Goal: Task Accomplishment & Management: Use online tool/utility

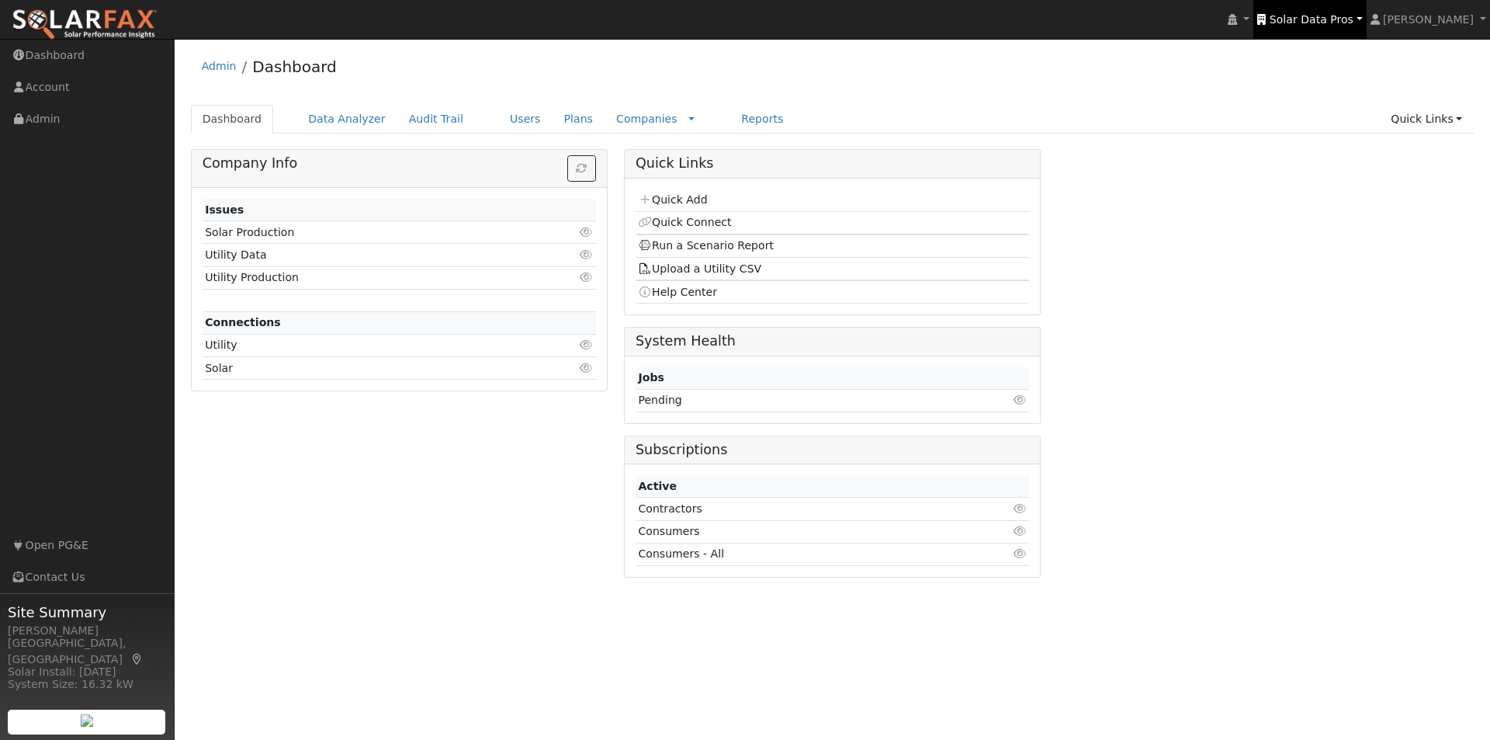
click at [1332, 19] on span "Solar Data Pros" at bounding box center [1312, 19] width 84 height 12
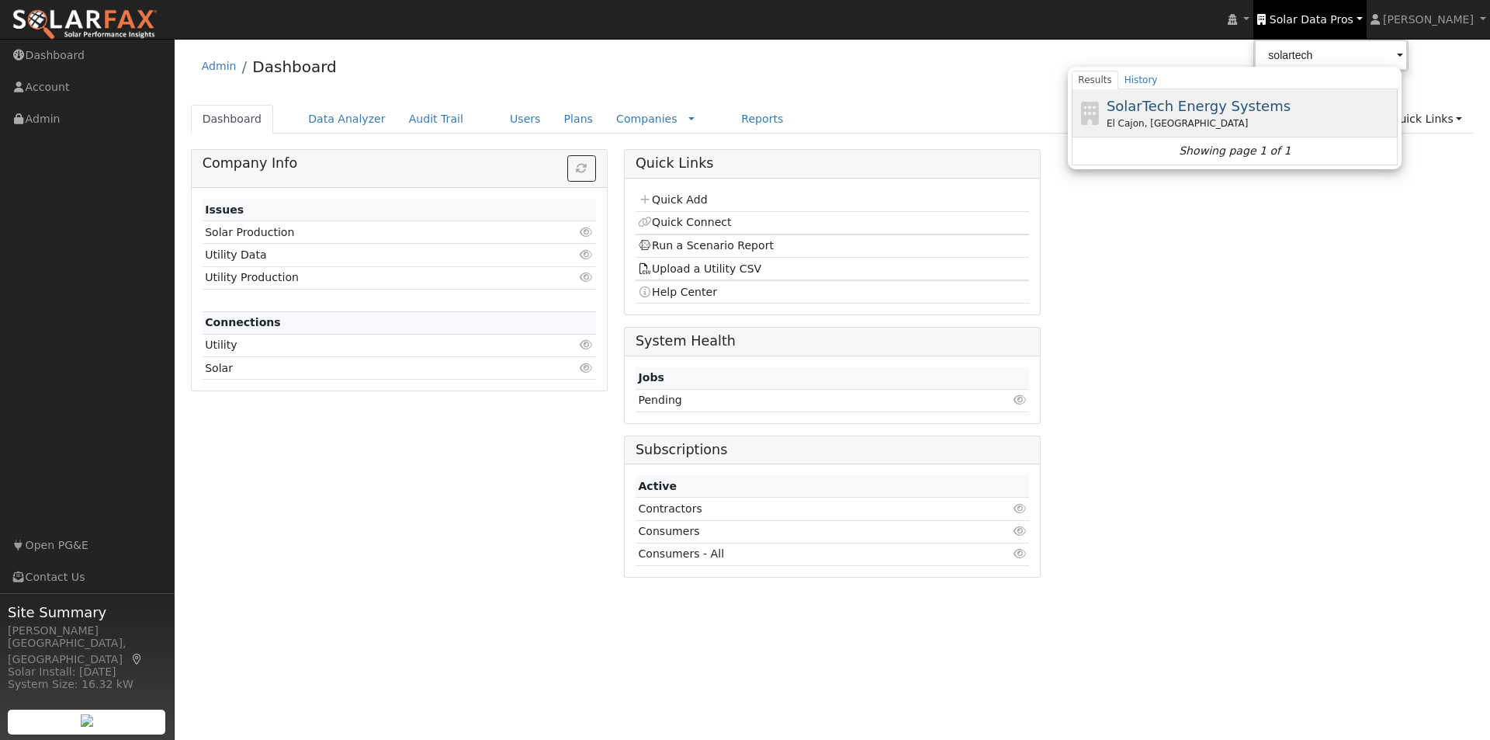
click at [1199, 106] on span "SolarTech Energy Systems" at bounding box center [1199, 106] width 184 height 16
type input "SolarTech Energy Systems"
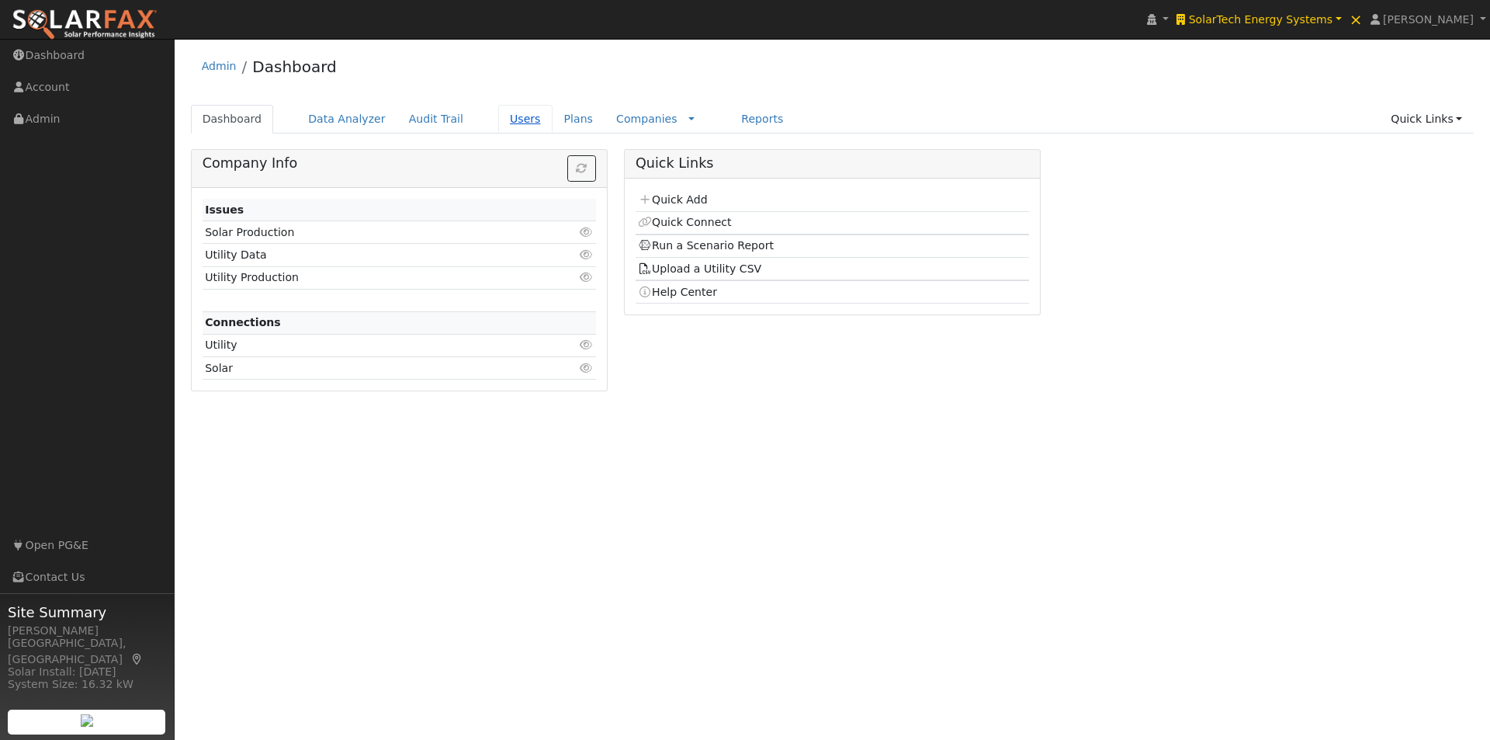
click at [504, 117] on link "Users" at bounding box center [525, 119] width 54 height 29
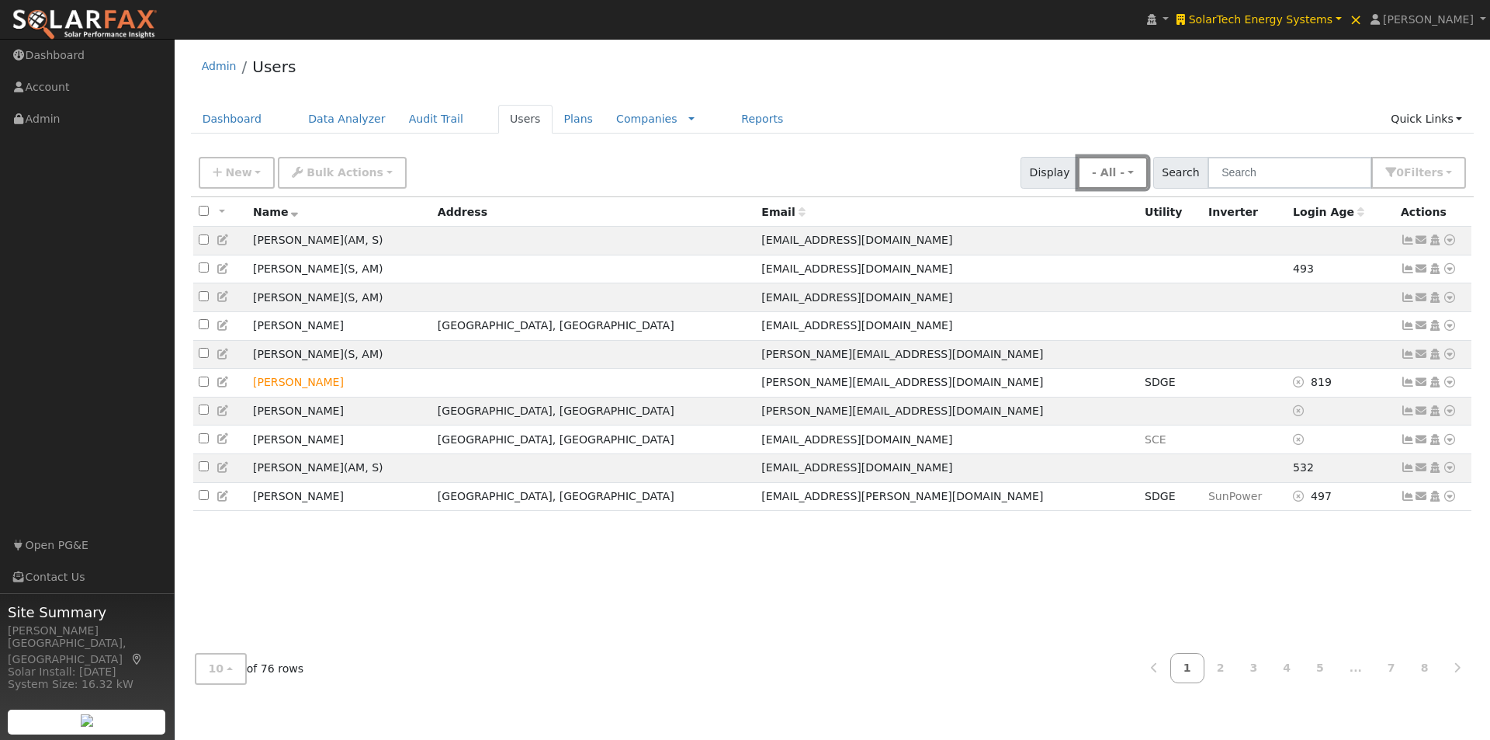
click at [1148, 177] on button "- All -" at bounding box center [1113, 173] width 70 height 32
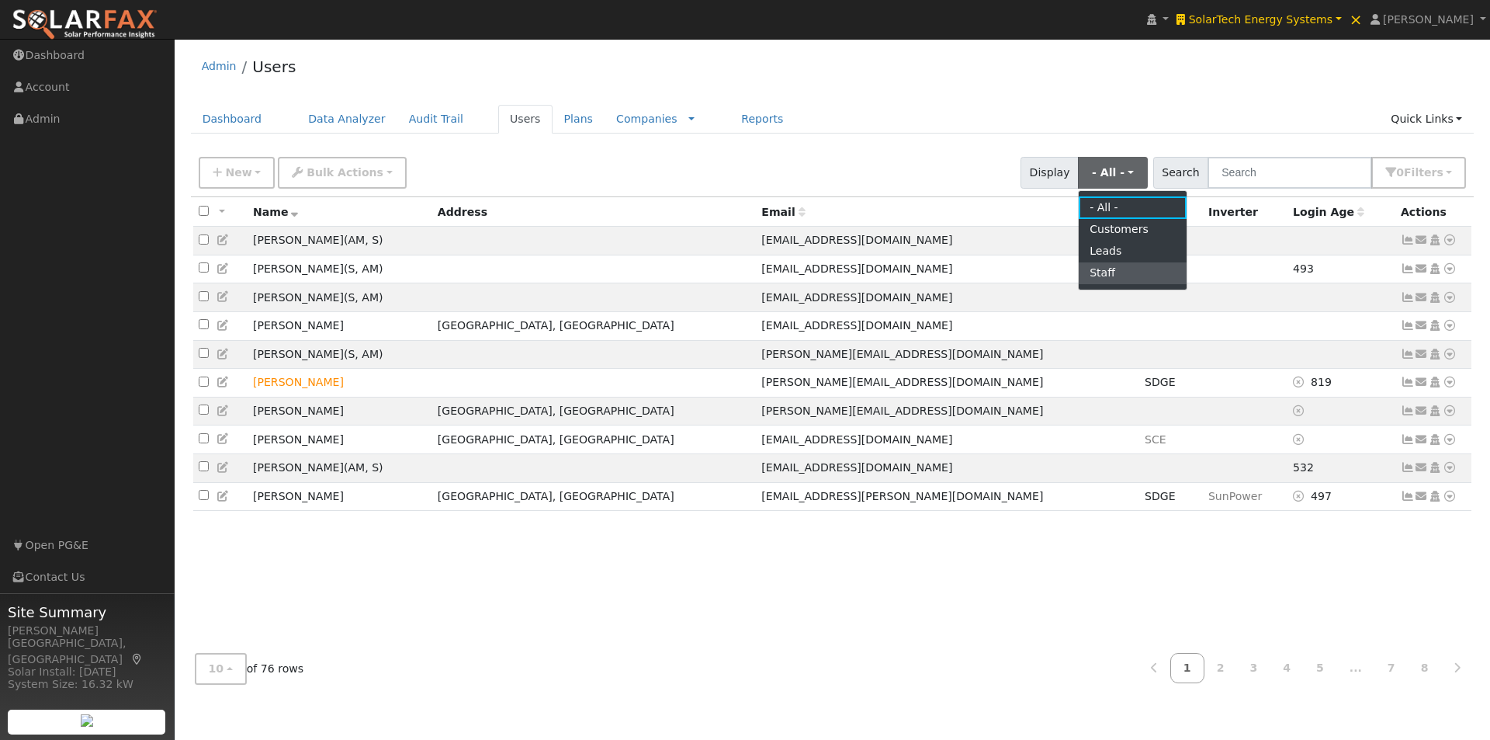
click at [1110, 269] on link "Staff" at bounding box center [1133, 273] width 108 height 22
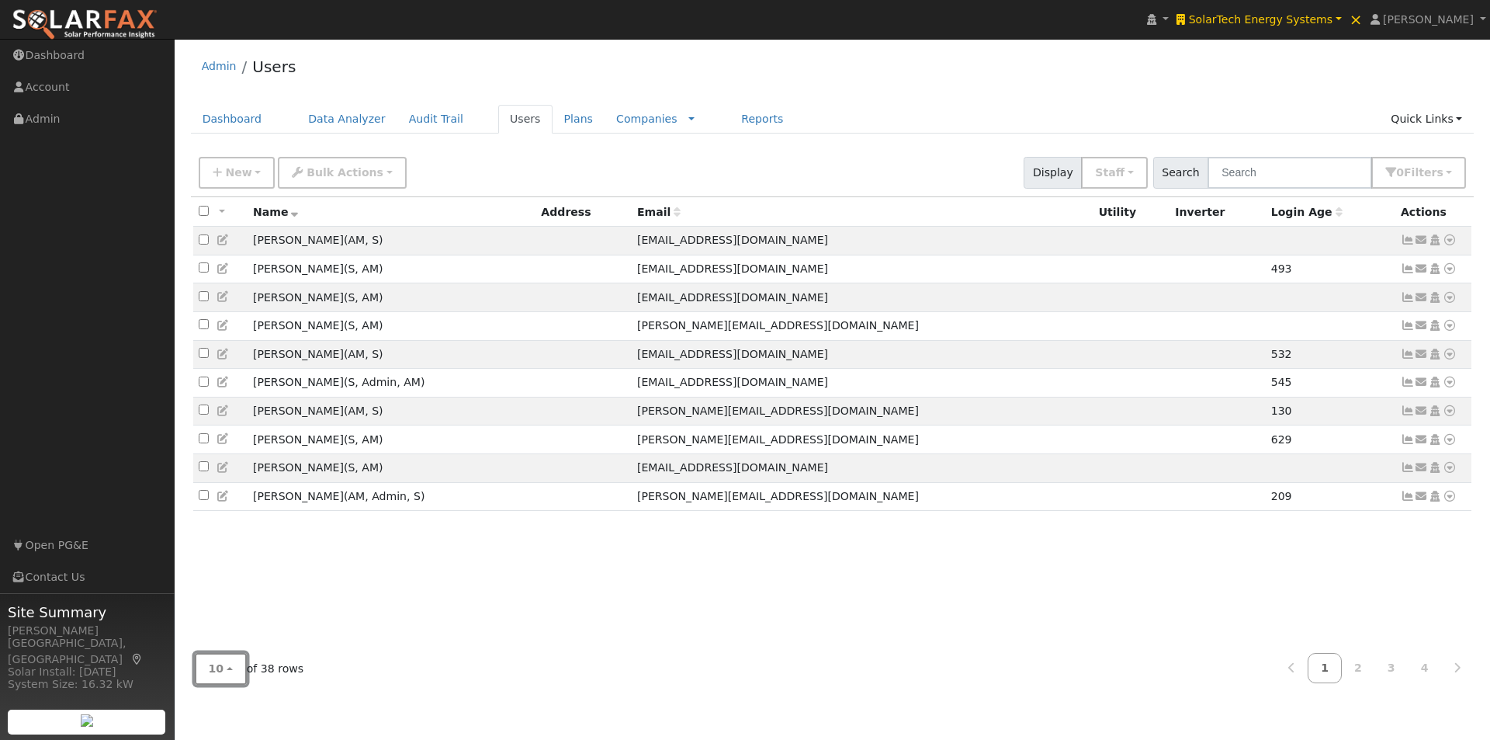
click at [223, 671] on button "10" at bounding box center [221, 669] width 52 height 32
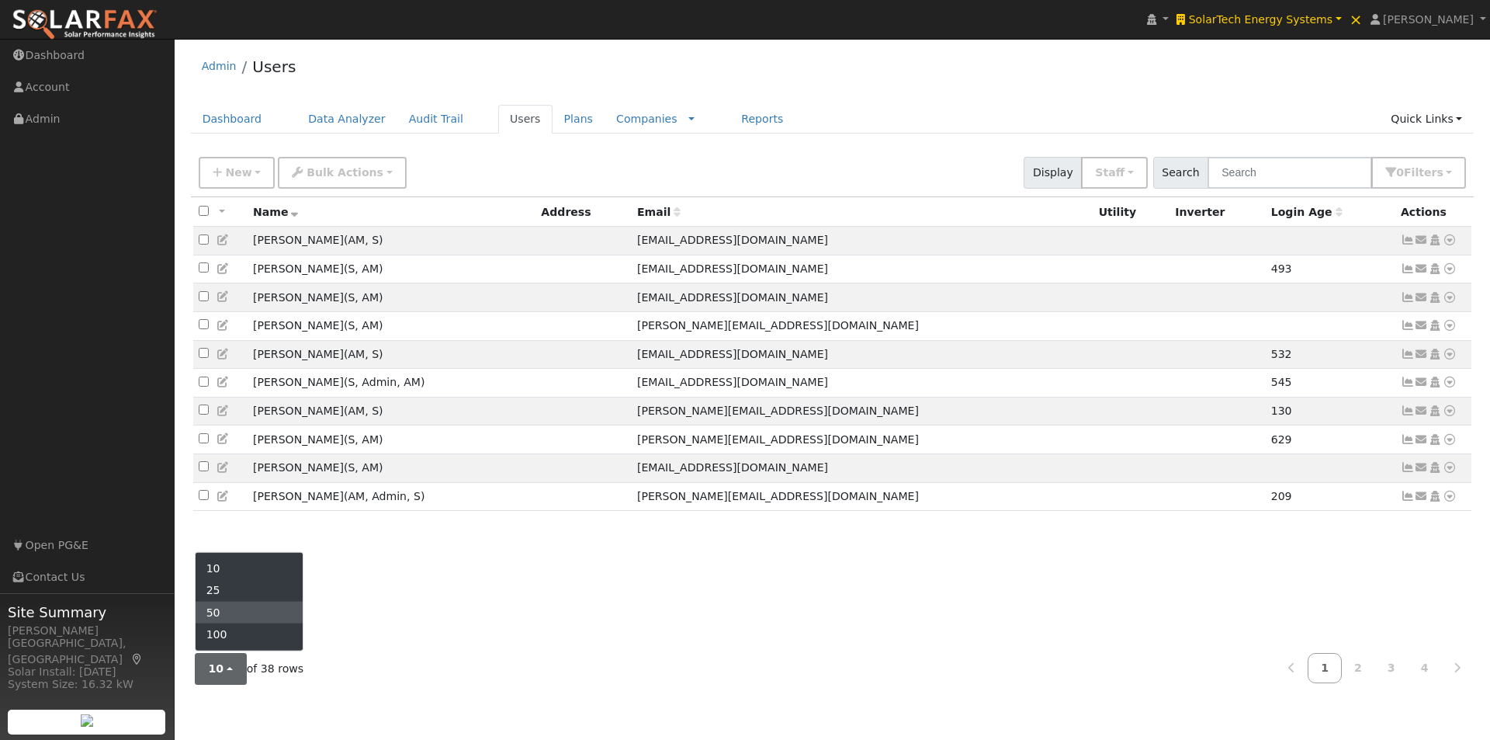
click at [226, 608] on link "50" at bounding box center [250, 612] width 108 height 22
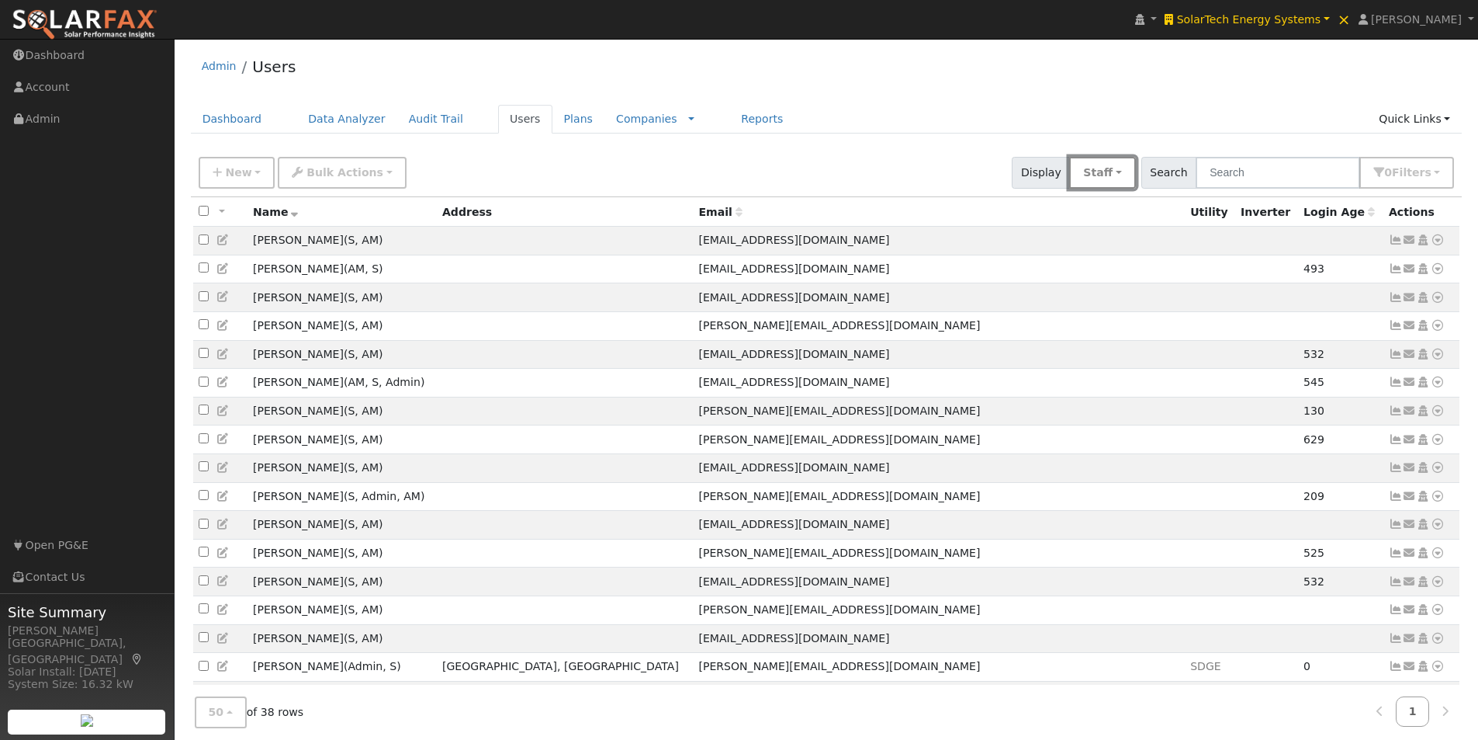
click at [1130, 170] on button "Staff" at bounding box center [1102, 173] width 66 height 32
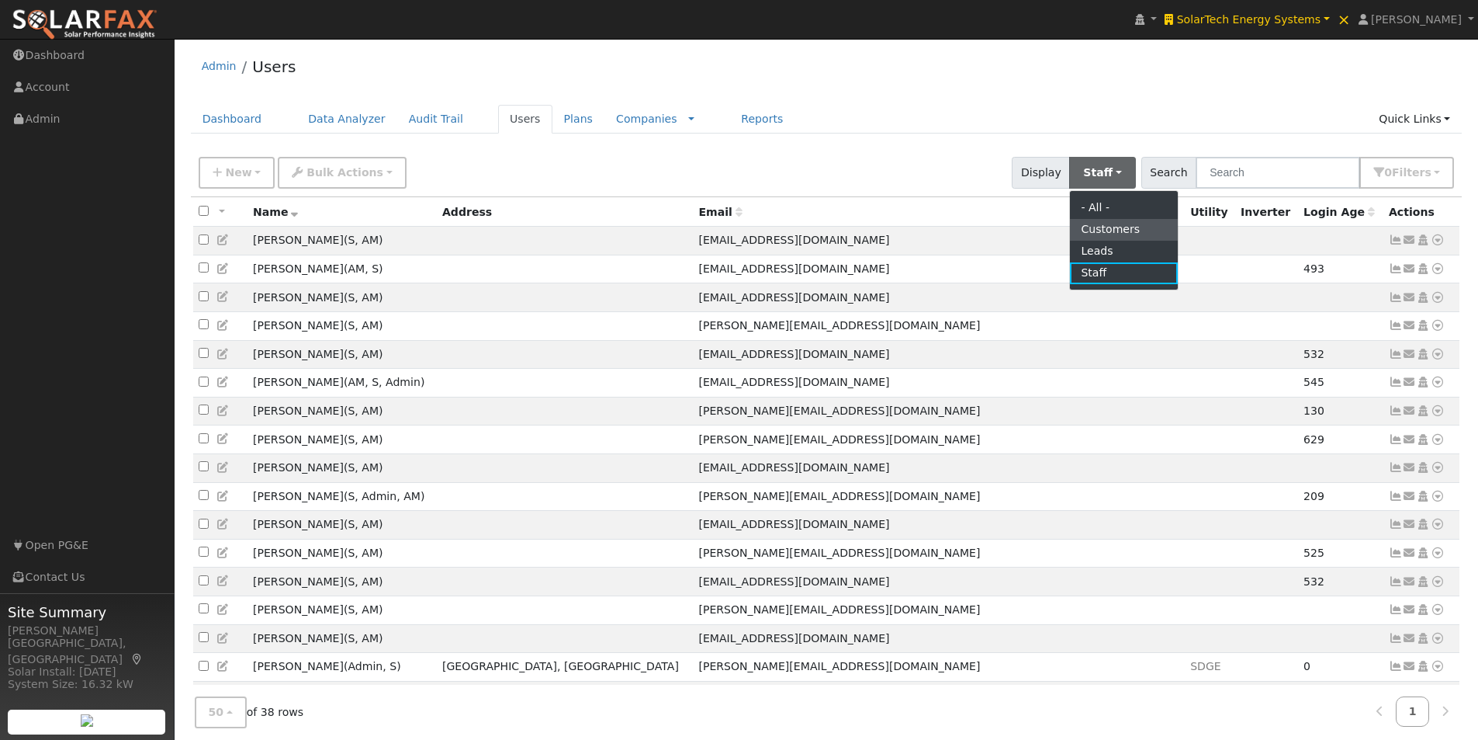
click at [1129, 227] on link "Customers" at bounding box center [1124, 230] width 108 height 22
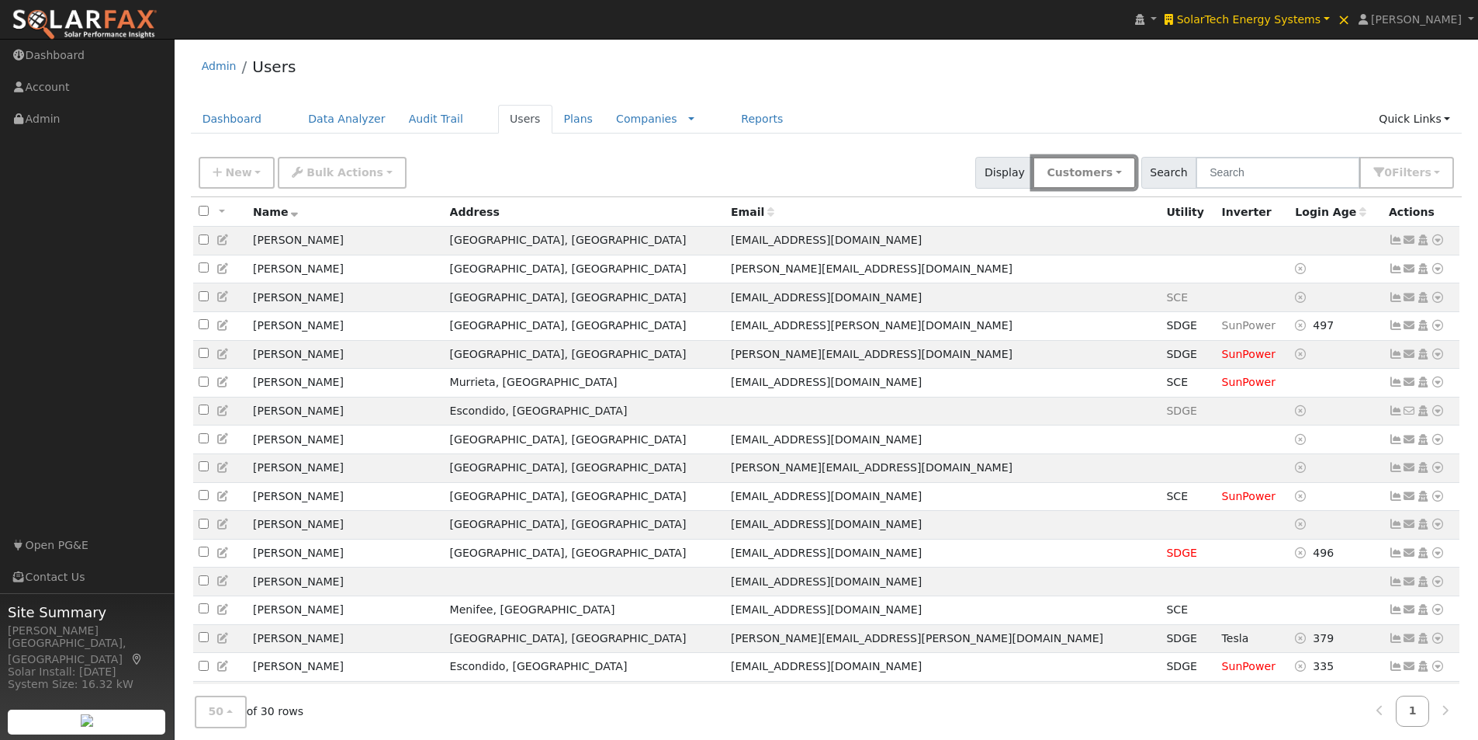
click at [1126, 172] on button "Customers" at bounding box center [1084, 173] width 102 height 32
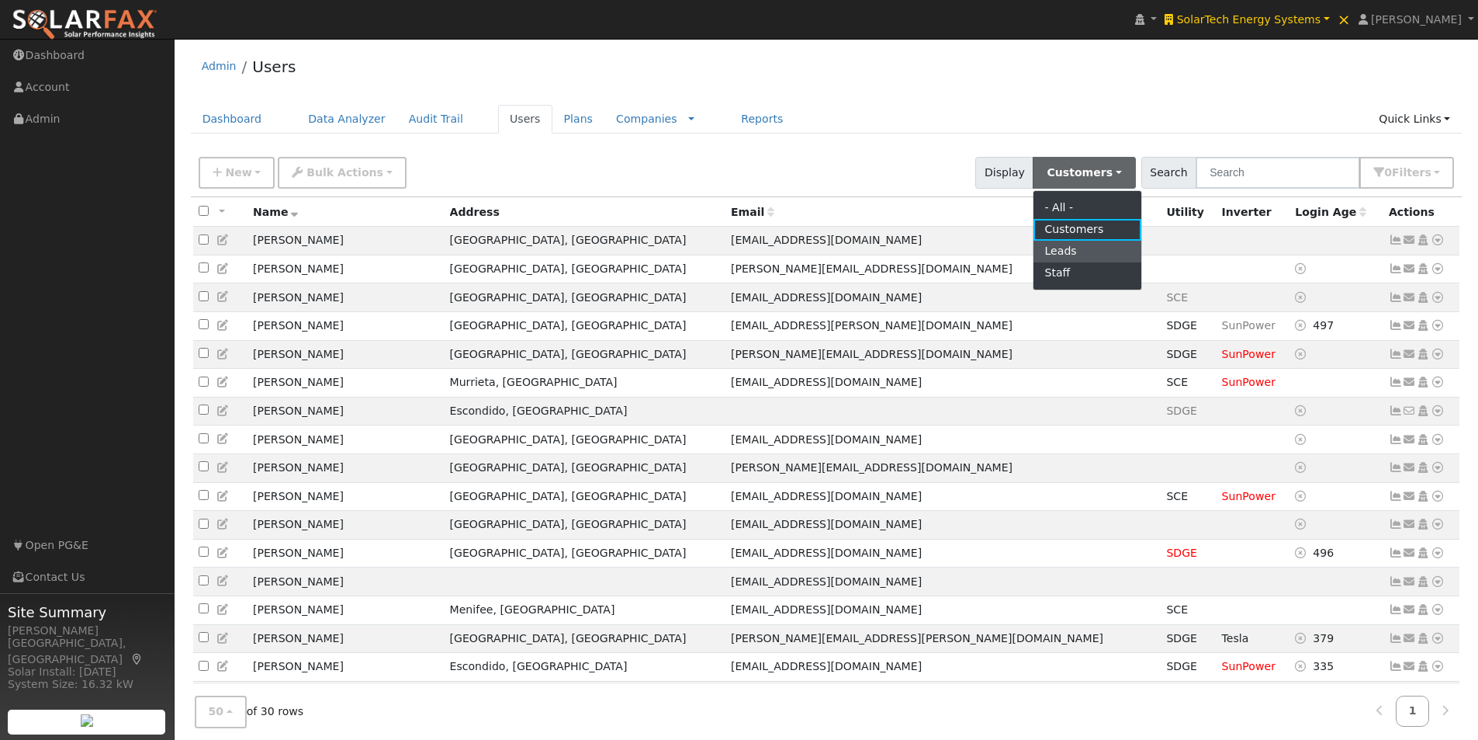
click at [1081, 248] on link "Leads" at bounding box center [1088, 252] width 108 height 22
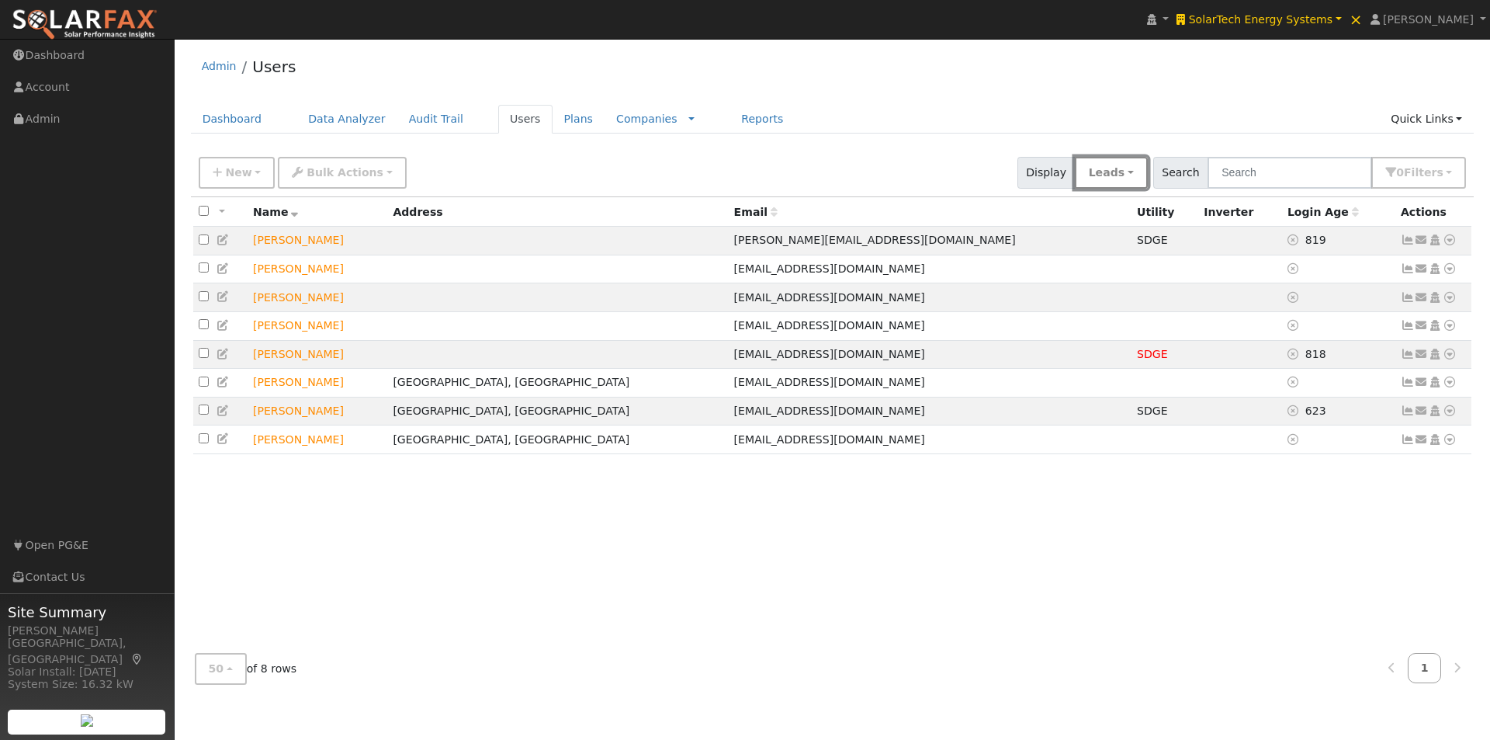
click at [1148, 169] on button "Leads" at bounding box center [1111, 173] width 73 height 32
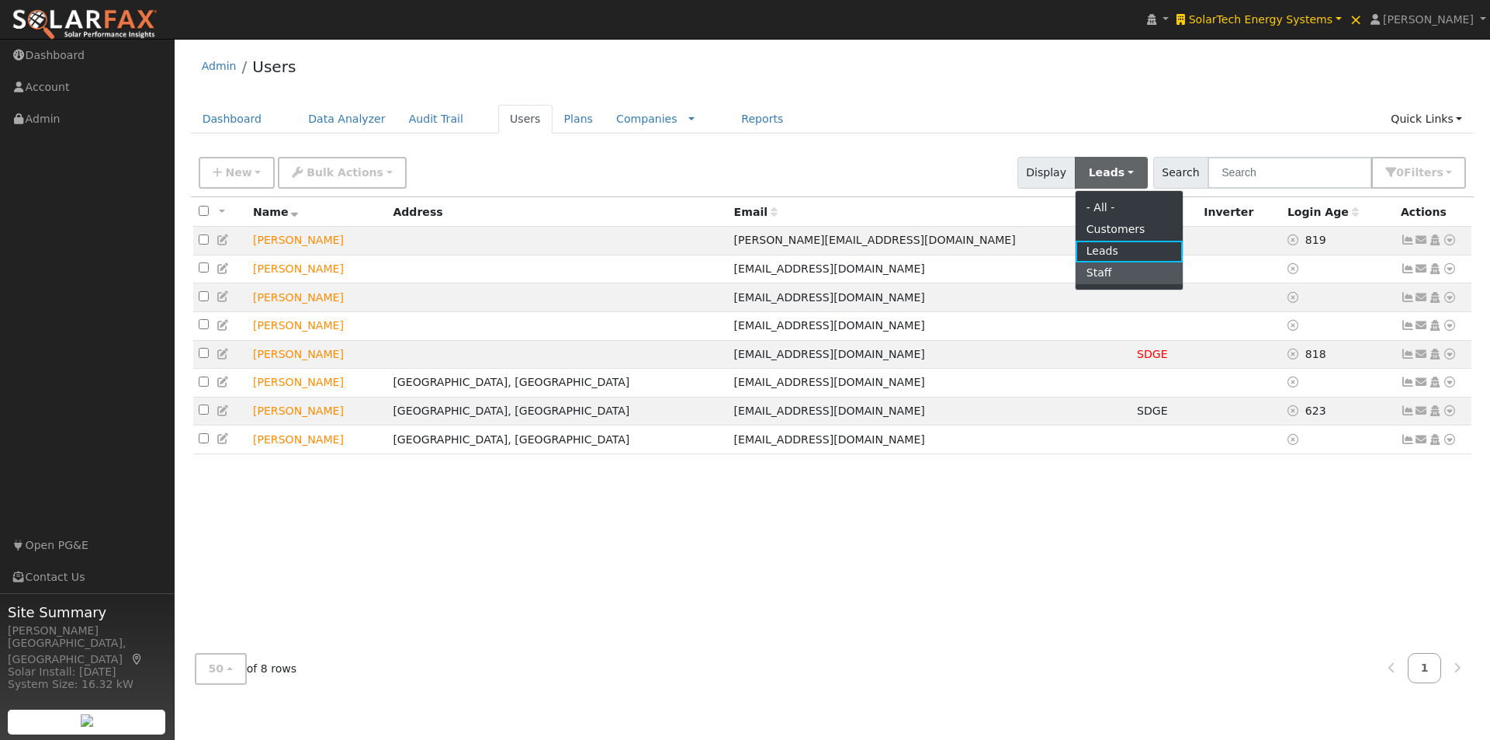
click at [1110, 271] on link "Staff" at bounding box center [1130, 273] width 108 height 22
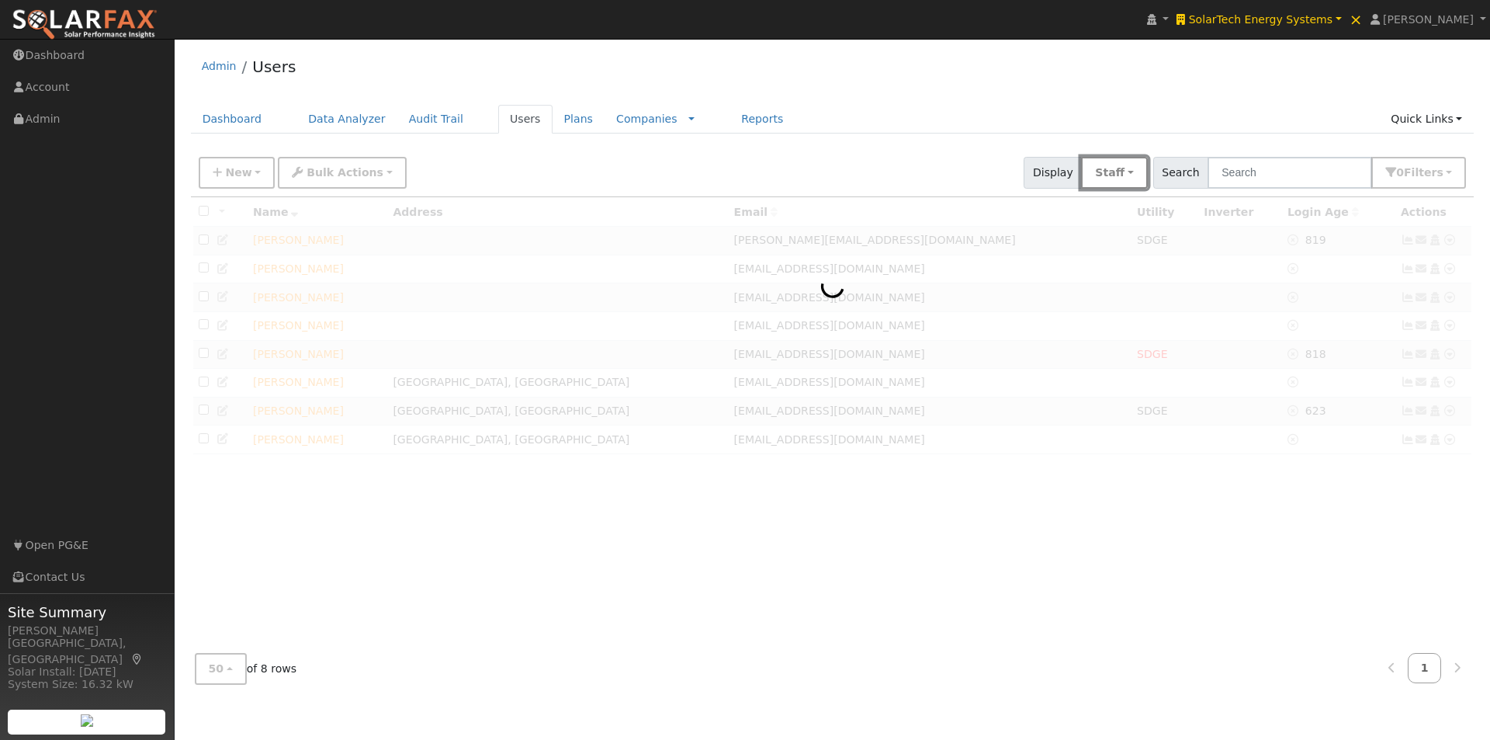
click at [1144, 181] on button "Staff" at bounding box center [1114, 173] width 66 height 32
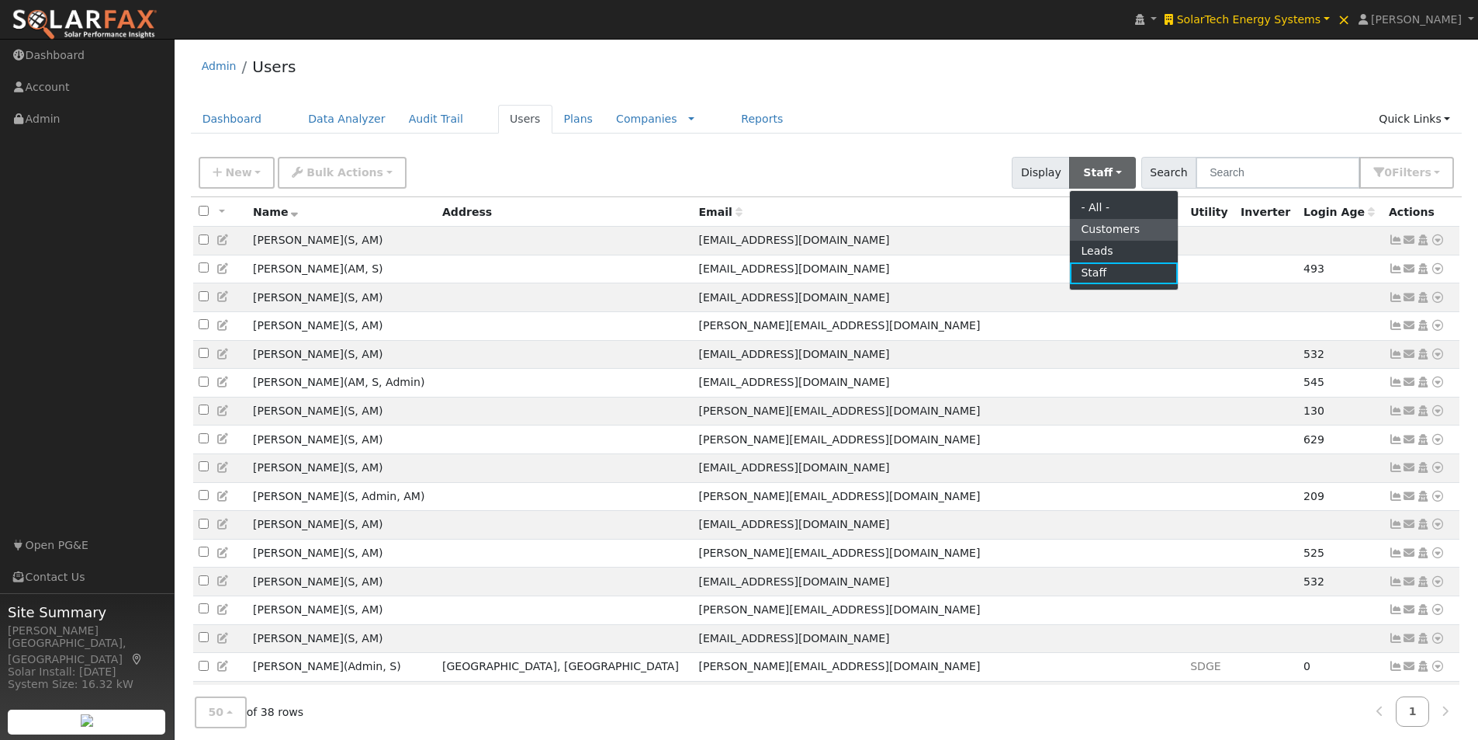
click at [1121, 229] on link "Customers" at bounding box center [1124, 230] width 108 height 22
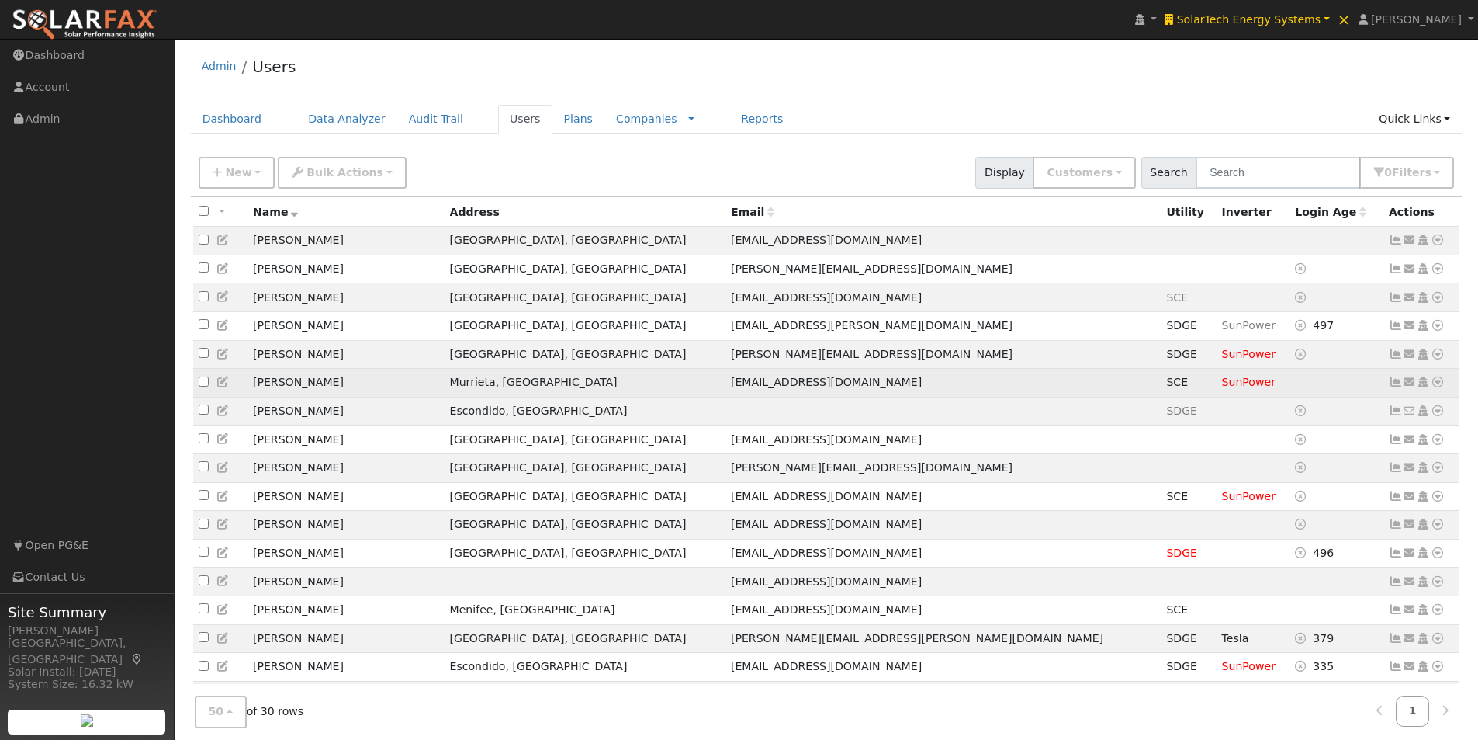
click at [1396, 387] on icon at bounding box center [1396, 381] width 14 height 11
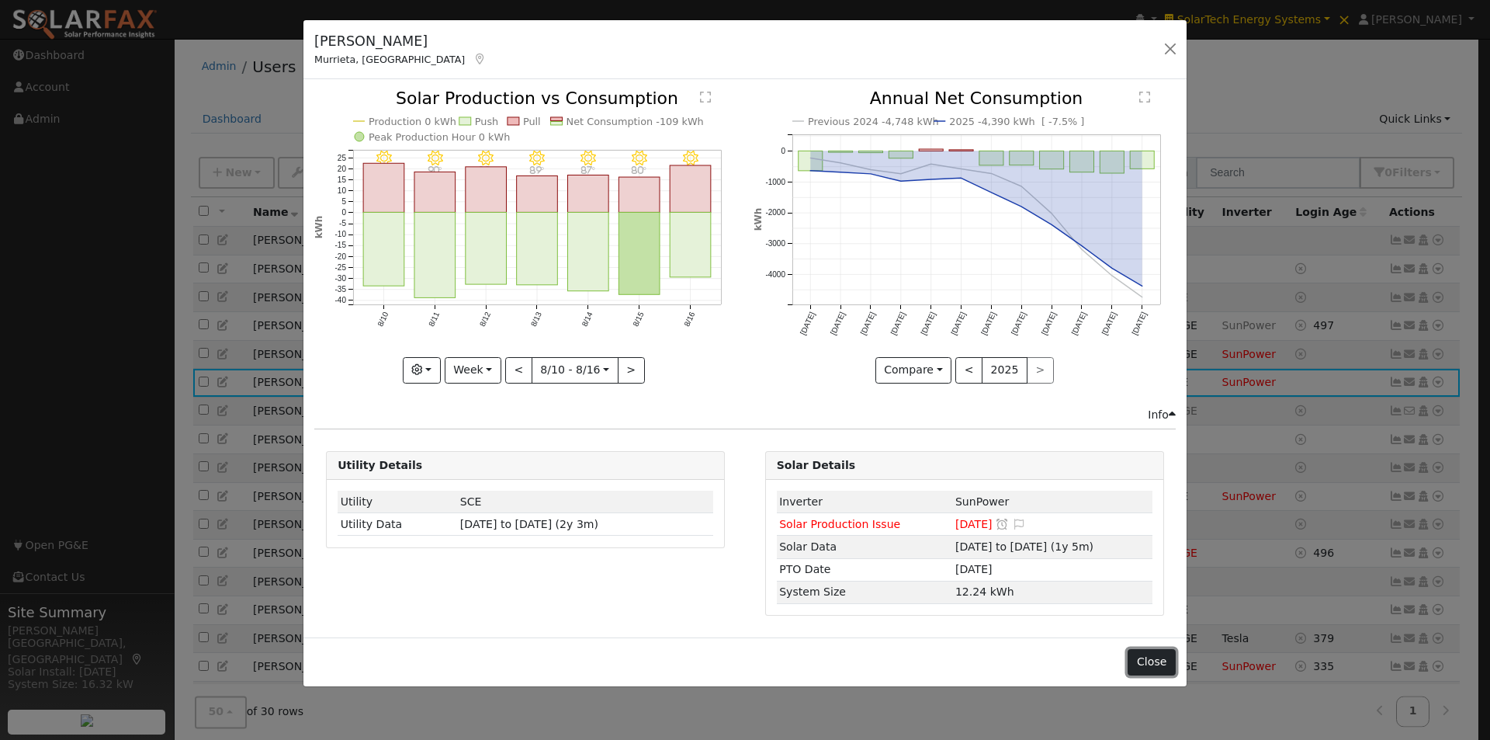
drag, startPoint x: 1150, startPoint y: 659, endPoint x: 1213, endPoint y: 542, distance: 132.3
click at [1151, 656] on button "Close" at bounding box center [1151, 662] width 47 height 26
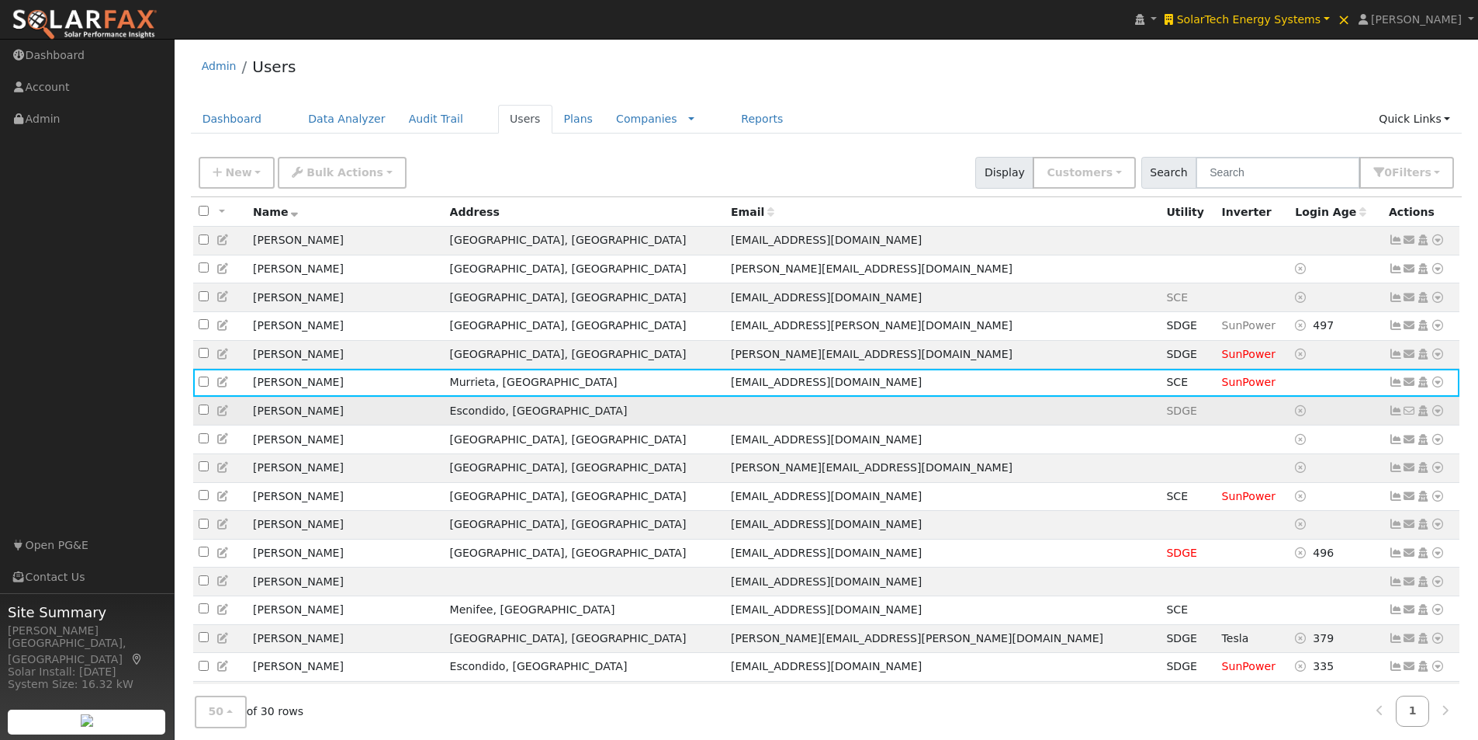
click at [1393, 416] on icon at bounding box center [1396, 410] width 14 height 11
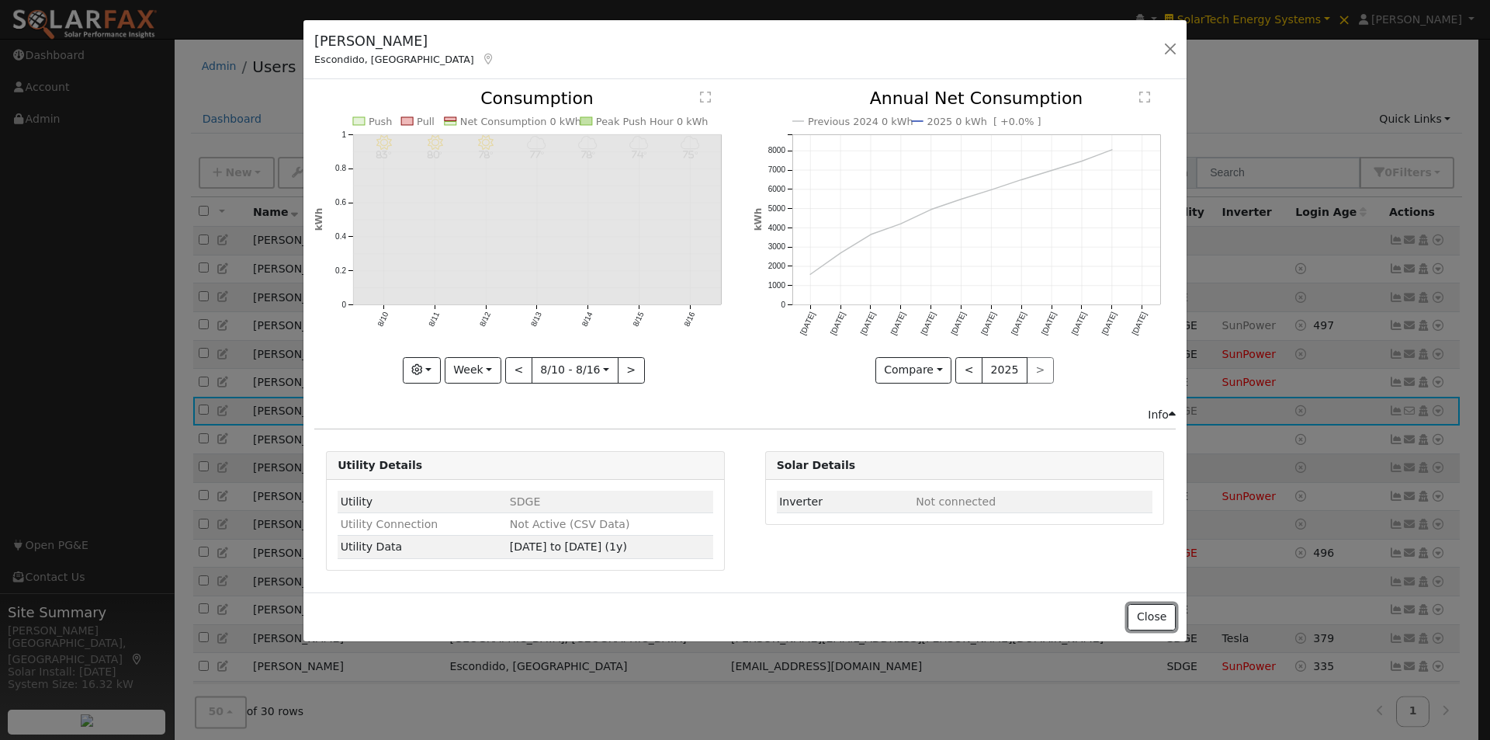
drag, startPoint x: 1137, startPoint y: 614, endPoint x: 1201, endPoint y: 488, distance: 141.3
click at [1142, 611] on button "Close" at bounding box center [1151, 617] width 47 height 26
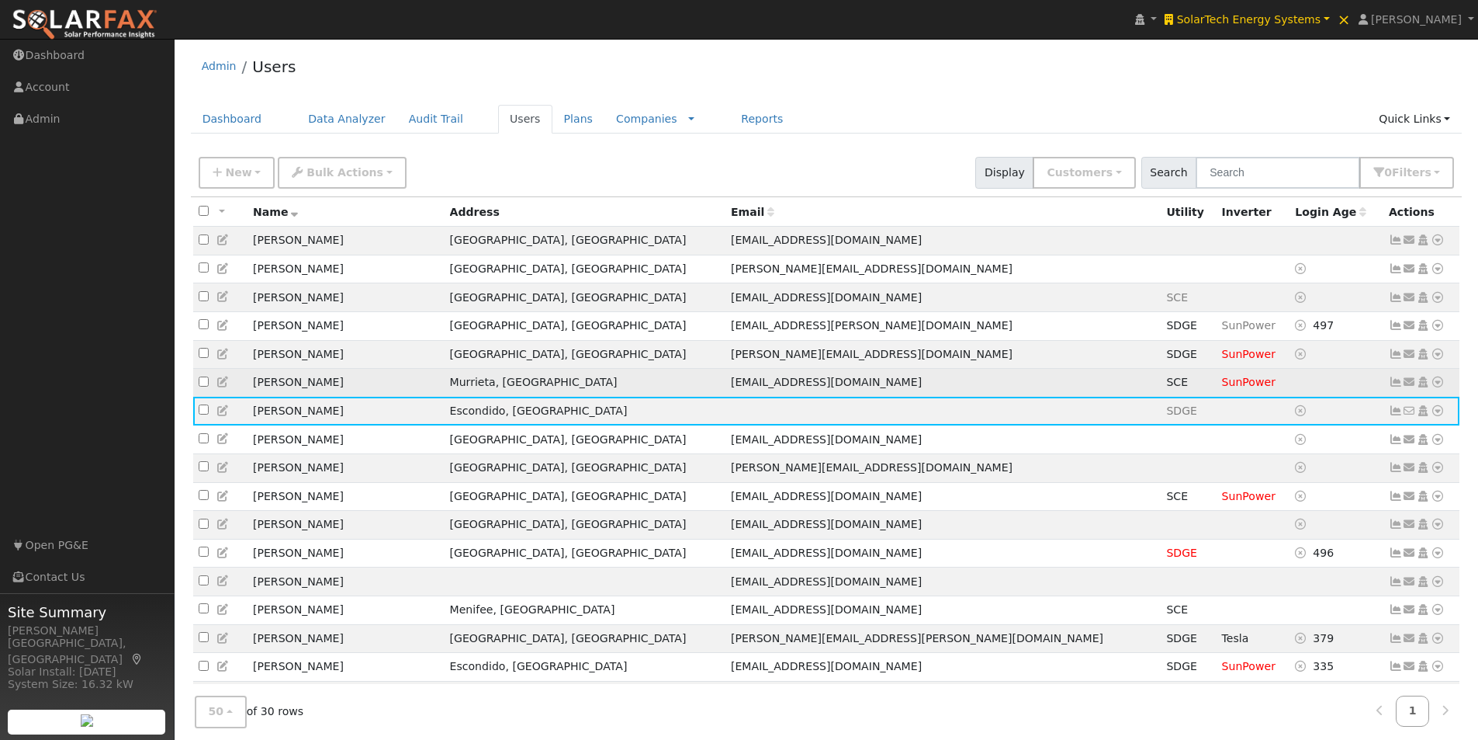
click at [1393, 387] on icon at bounding box center [1396, 381] width 14 height 11
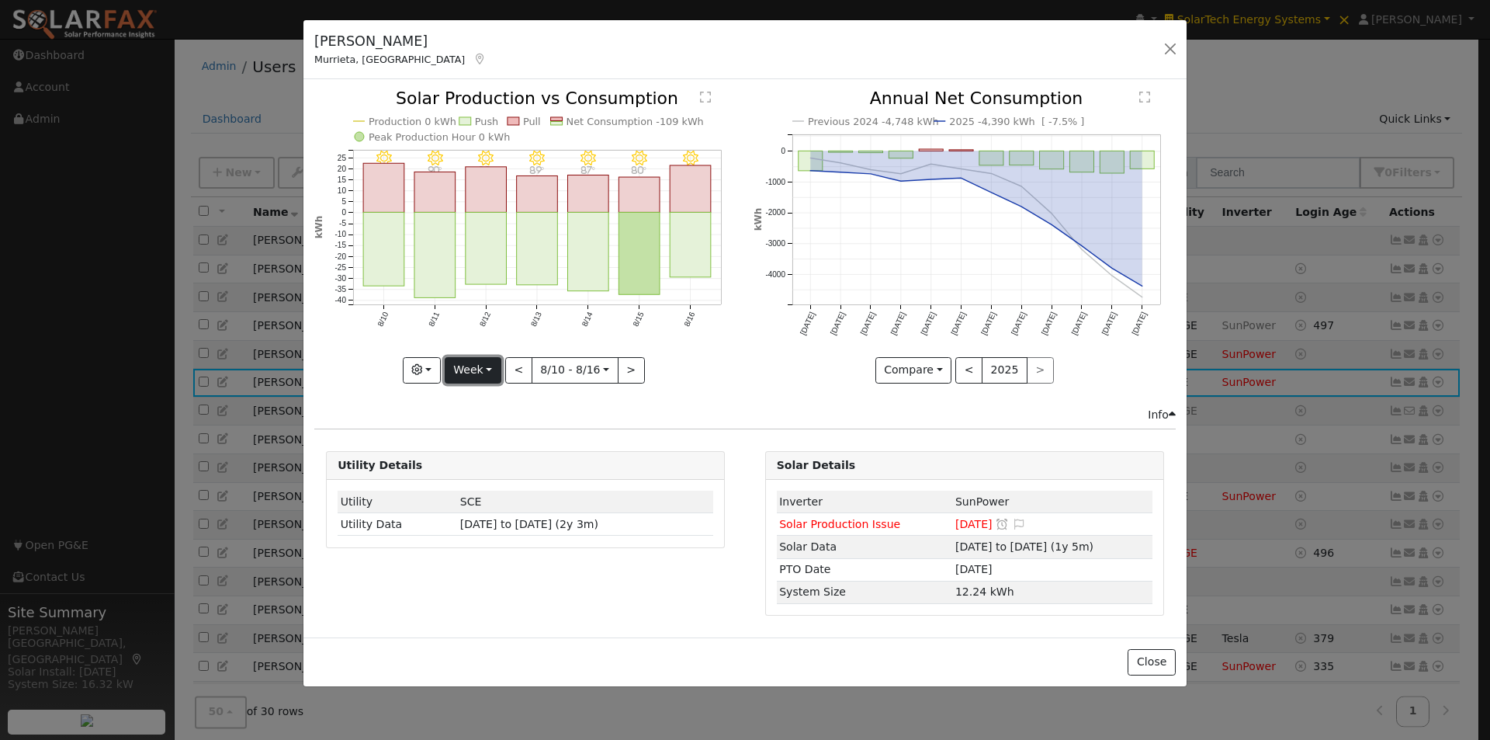
click at [480, 369] on button "Week" at bounding box center [473, 370] width 57 height 26
click at [476, 459] on link "Year" at bounding box center [499, 467] width 108 height 22
type input "2024-08-01"
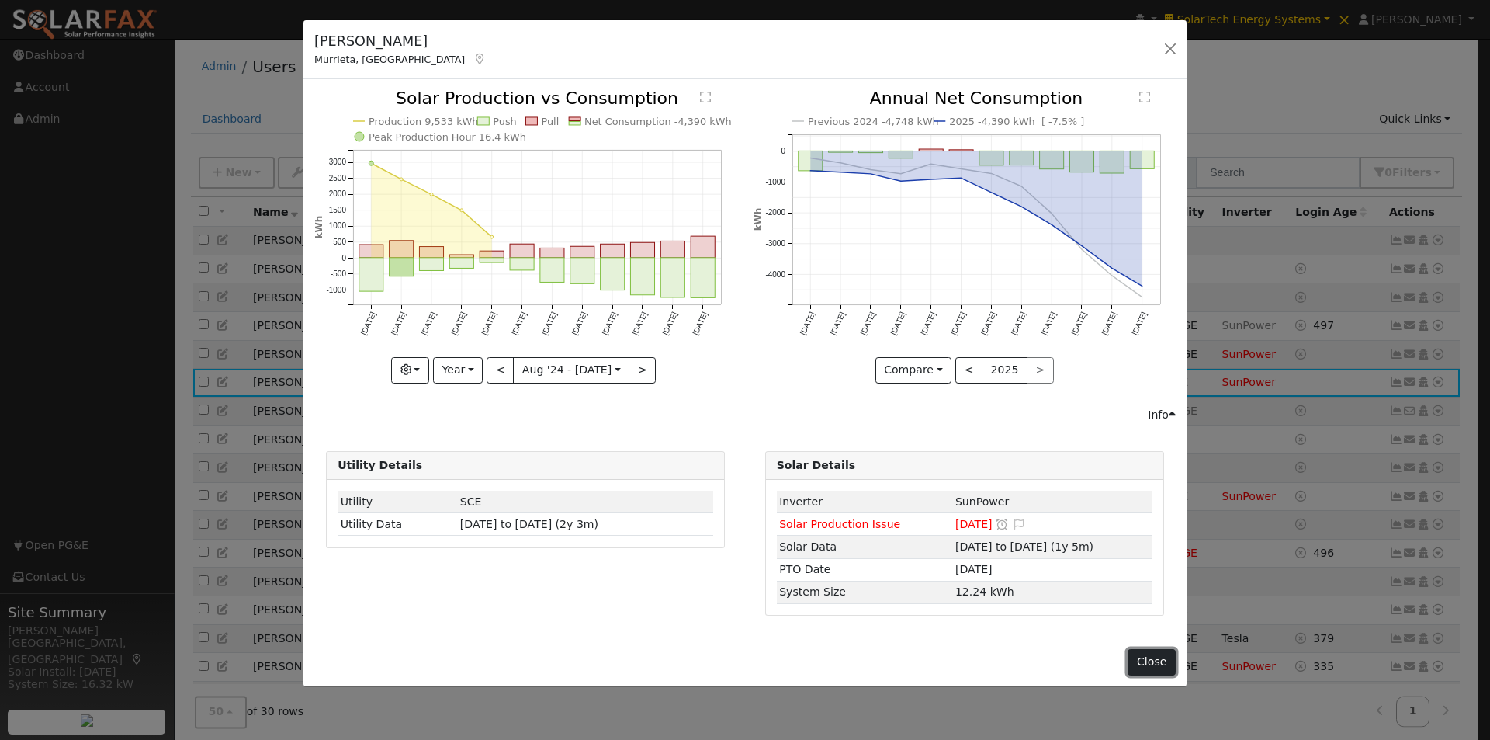
drag, startPoint x: 1148, startPoint y: 663, endPoint x: 1280, endPoint y: 470, distance: 234.4
click at [1149, 660] on button "Close" at bounding box center [1151, 662] width 47 height 26
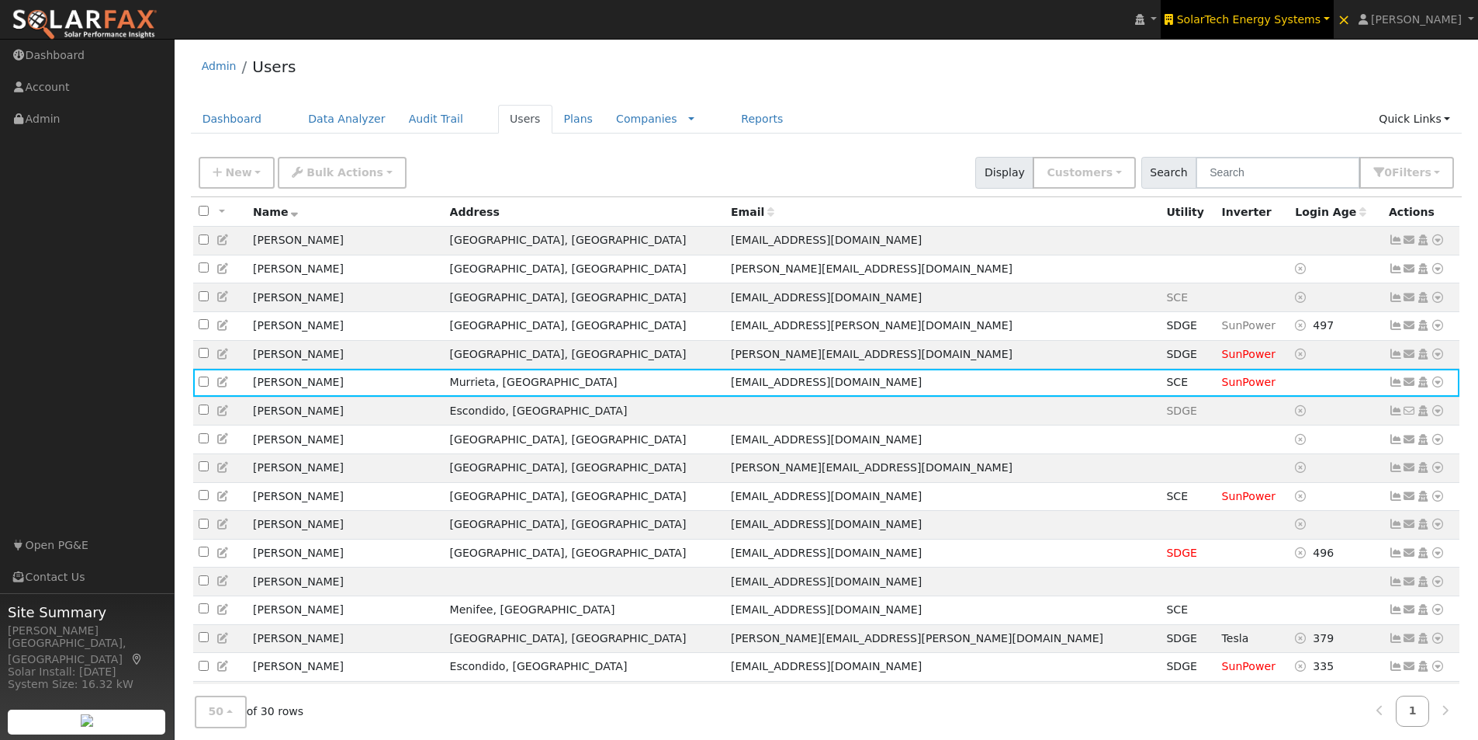
click at [1280, 7] on link "SolarTech Energy Systems" at bounding box center [1247, 19] width 173 height 39
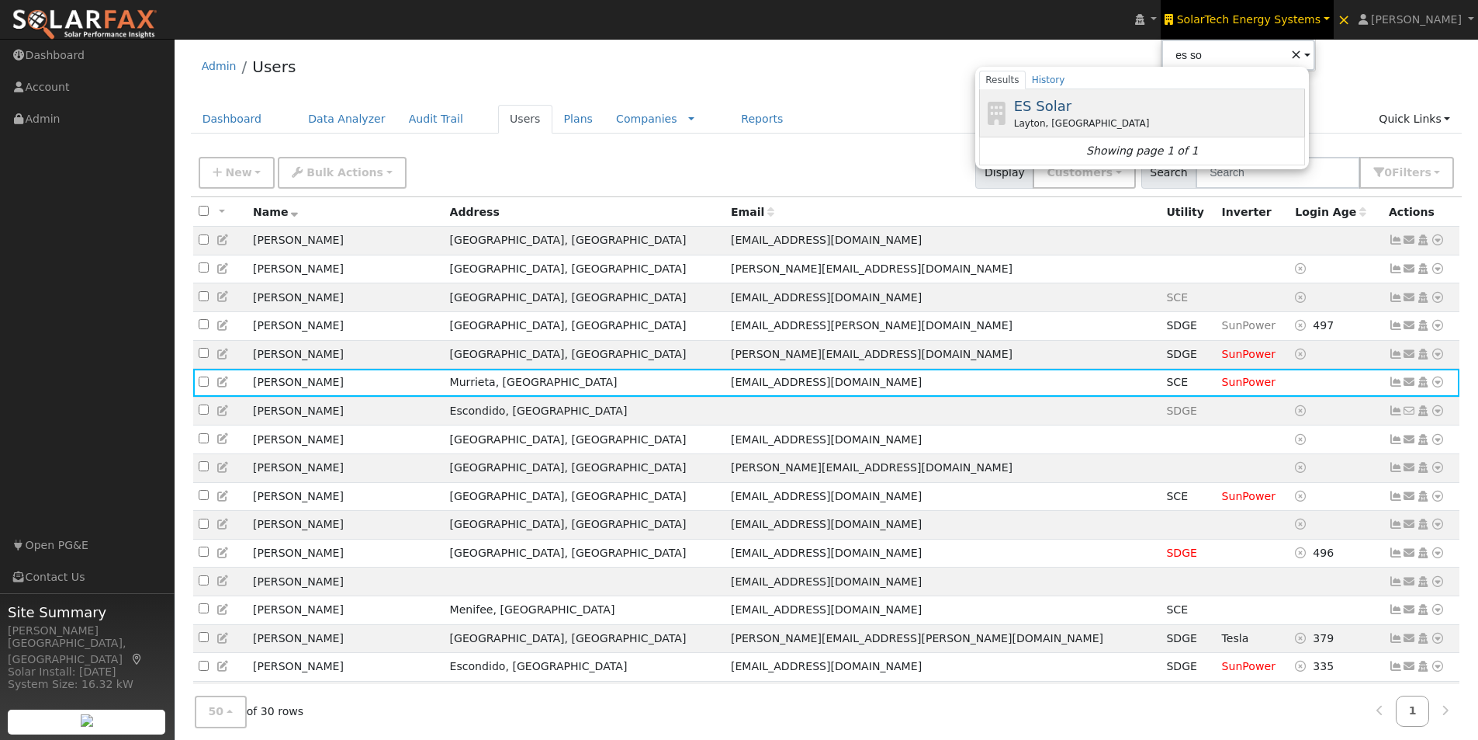
click at [1072, 109] on span "ES Solar" at bounding box center [1042, 106] width 57 height 16
type input "ES Solar"
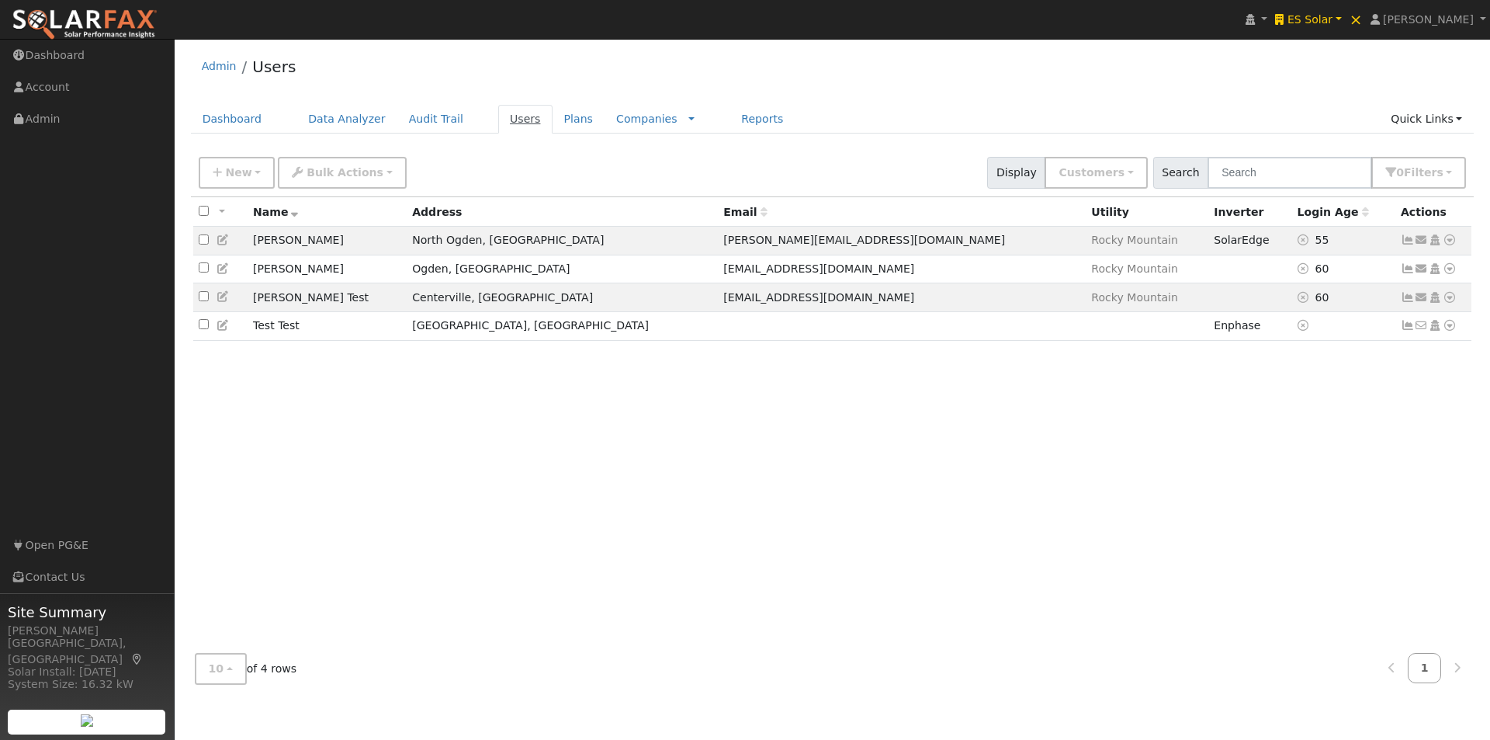
click at [509, 116] on link "Users" at bounding box center [525, 119] width 54 height 29
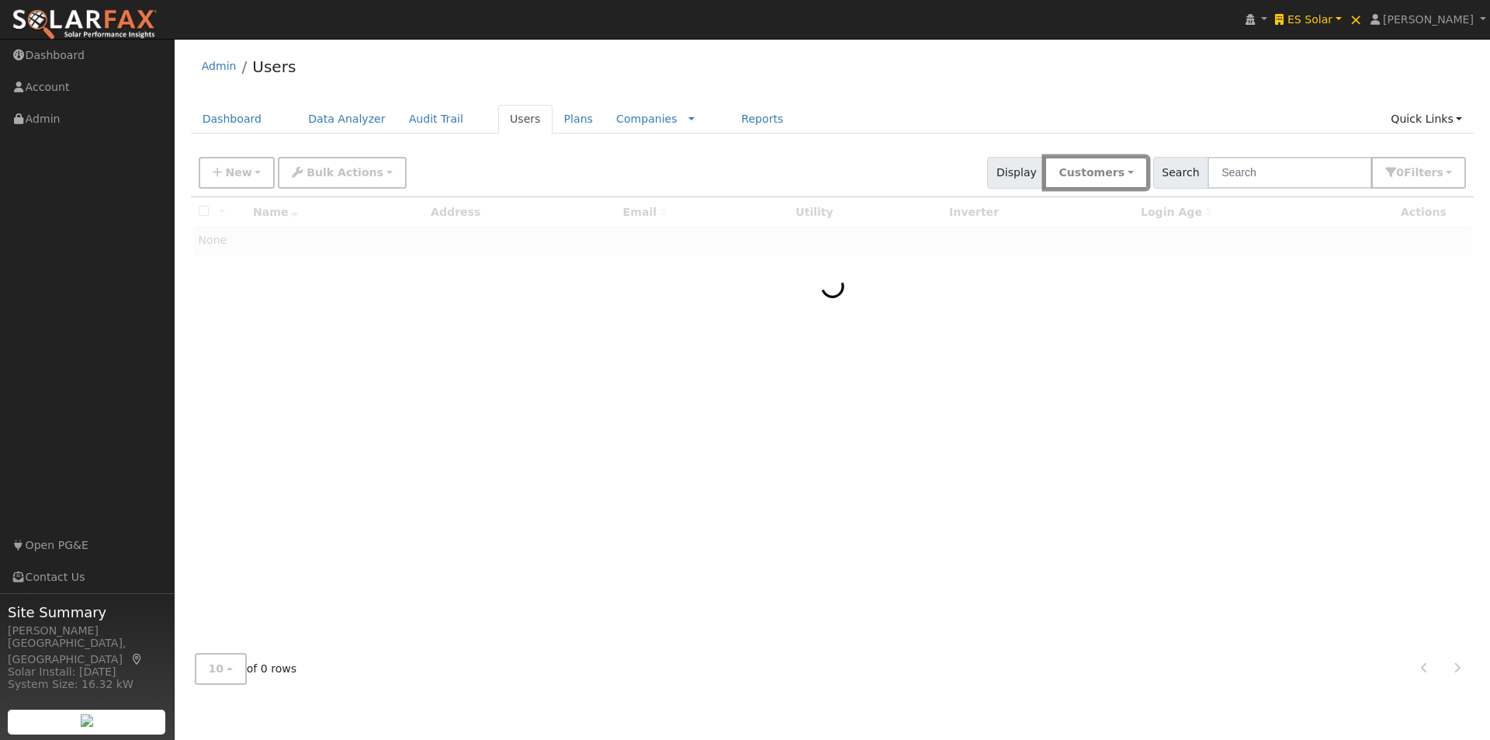
click at [1144, 172] on button "Customers" at bounding box center [1096, 173] width 102 height 32
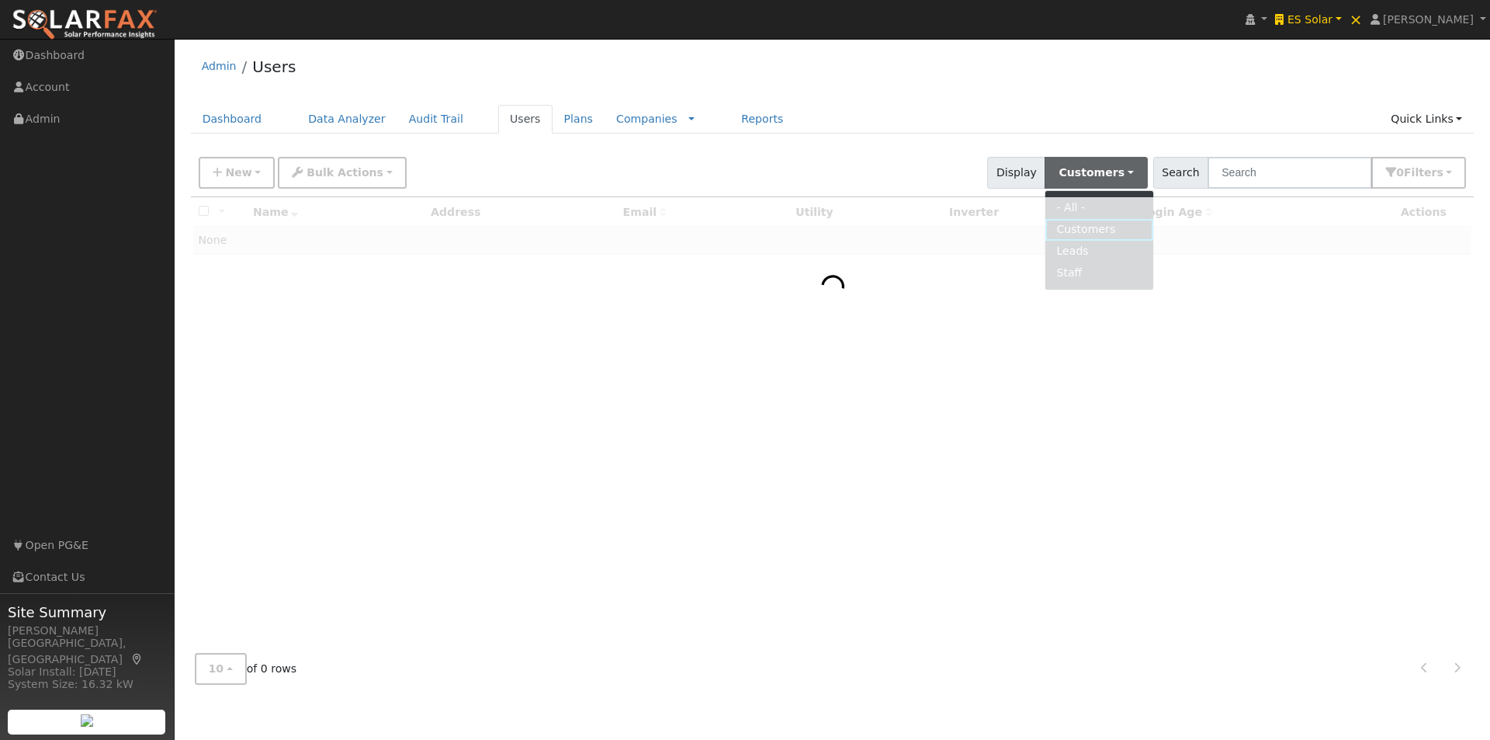
click at [1098, 207] on div at bounding box center [833, 419] width 1284 height 444
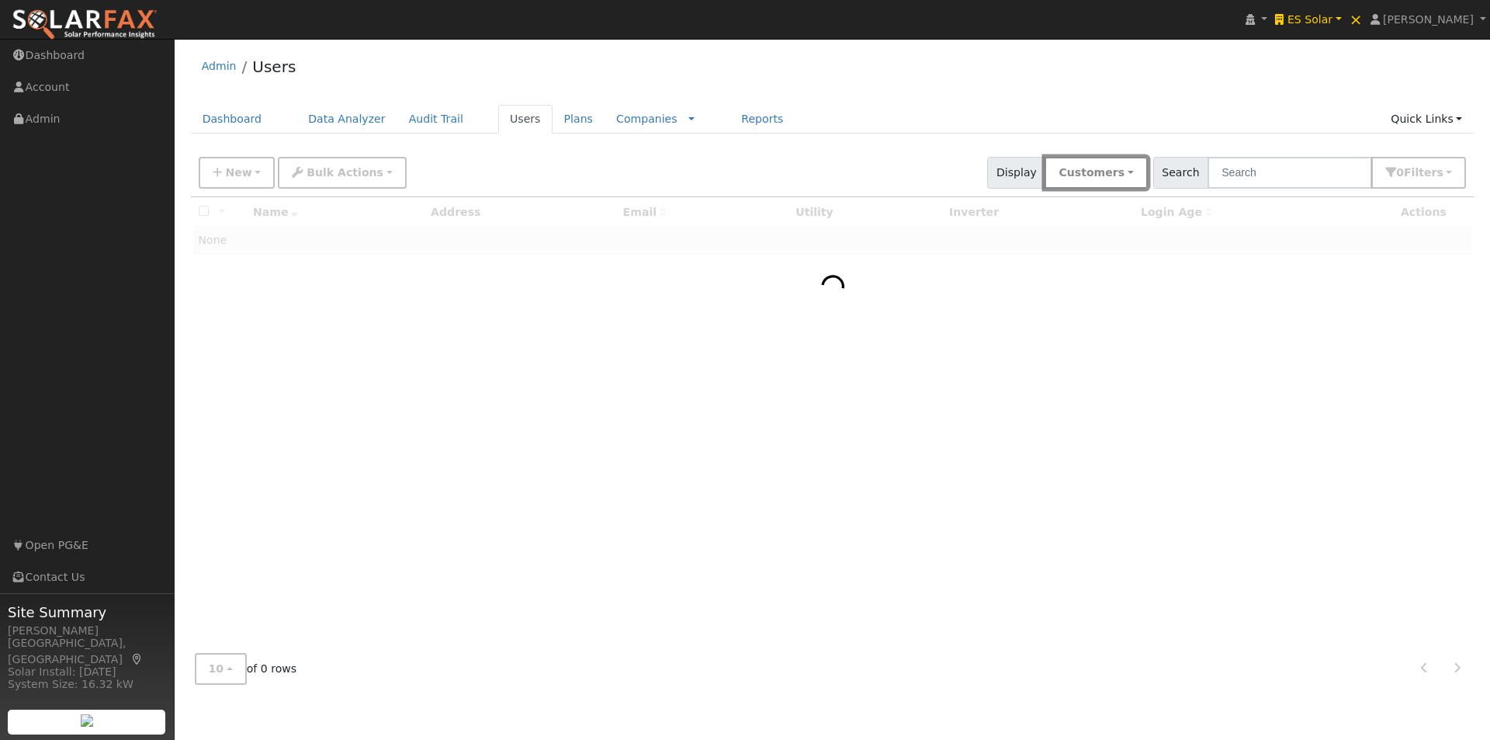
click at [1147, 171] on button "Customers" at bounding box center [1096, 173] width 102 height 32
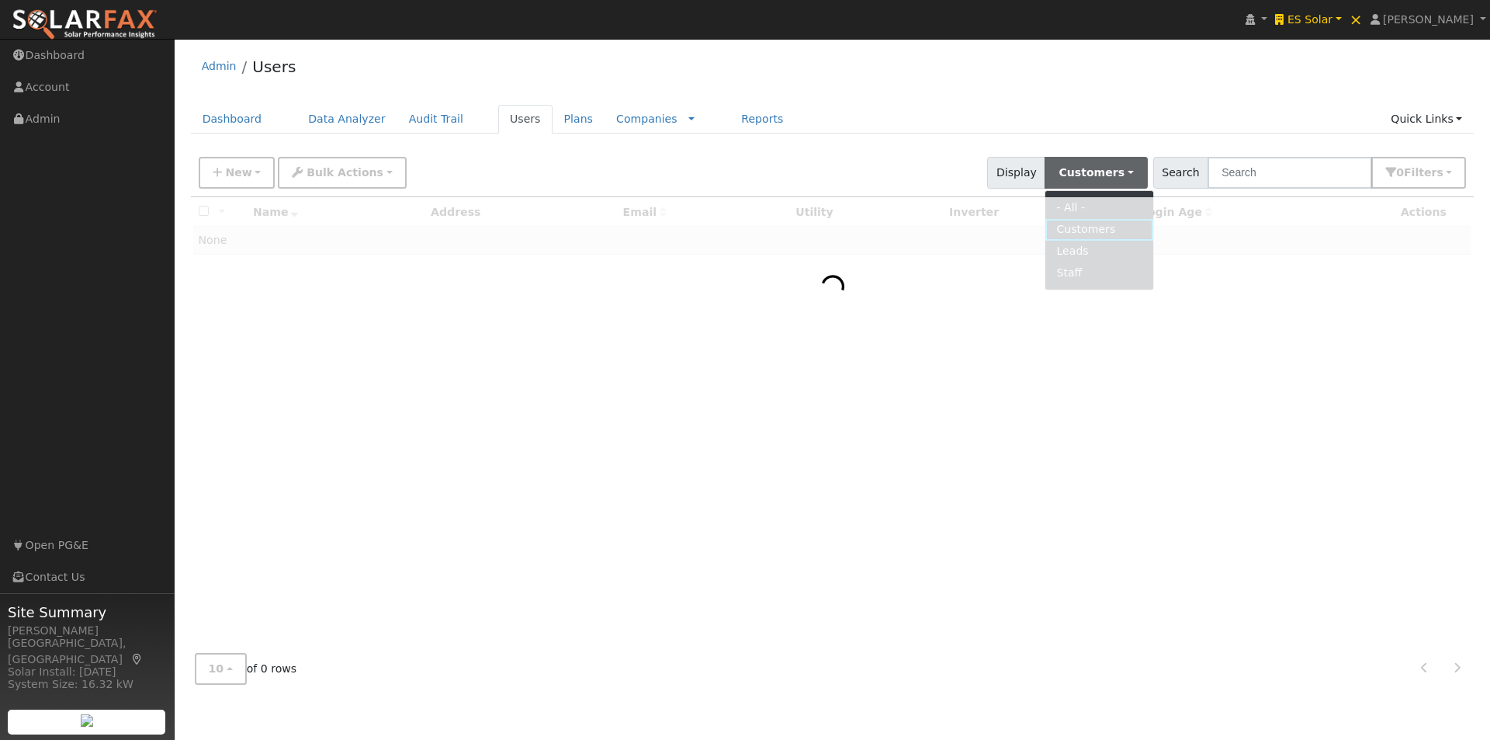
click at [1141, 95] on div "Admin Users Dashboard Data Analyzer Audit Trail Users Plans Companies Rate Sche…" at bounding box center [832, 372] width 1300 height 650
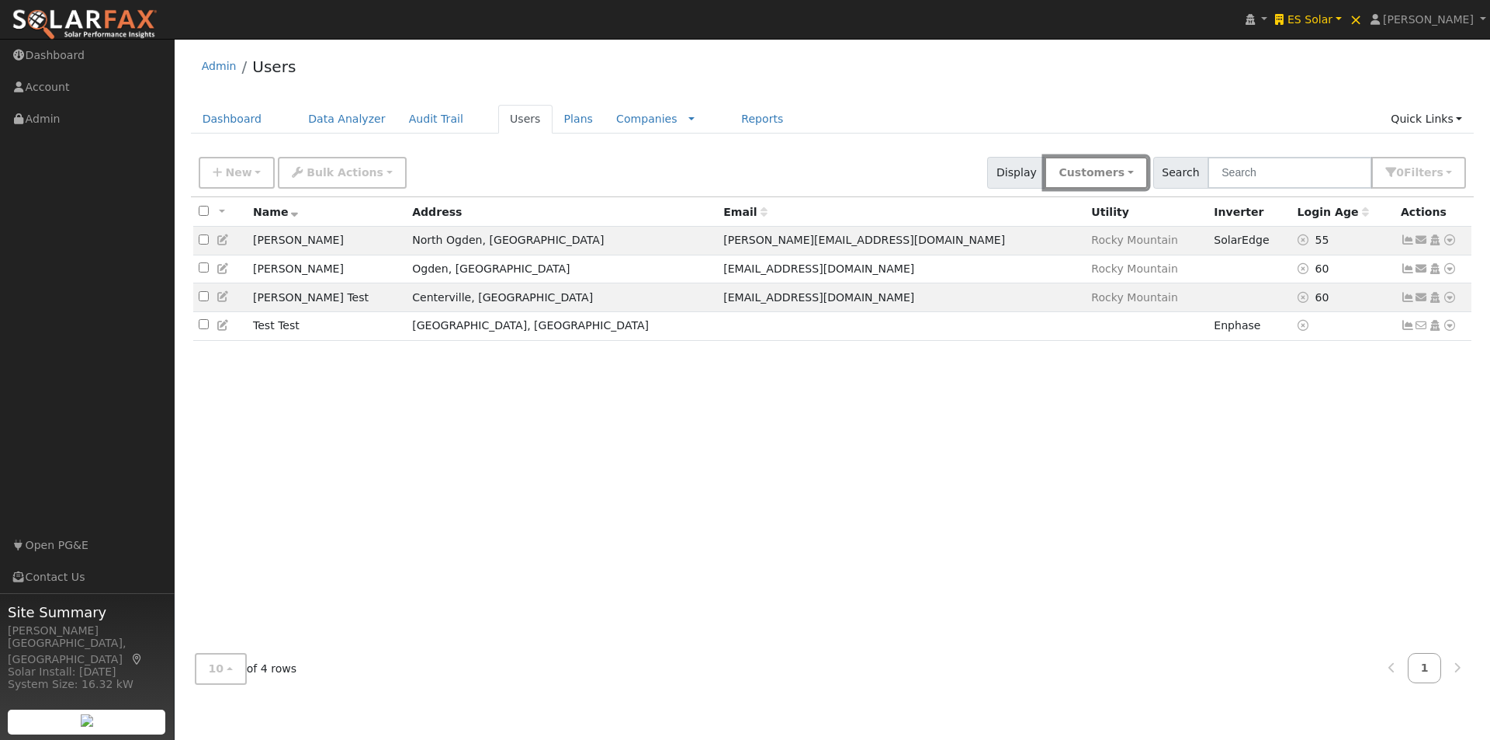
click at [1078, 169] on button "Customers" at bounding box center [1096, 173] width 102 height 32
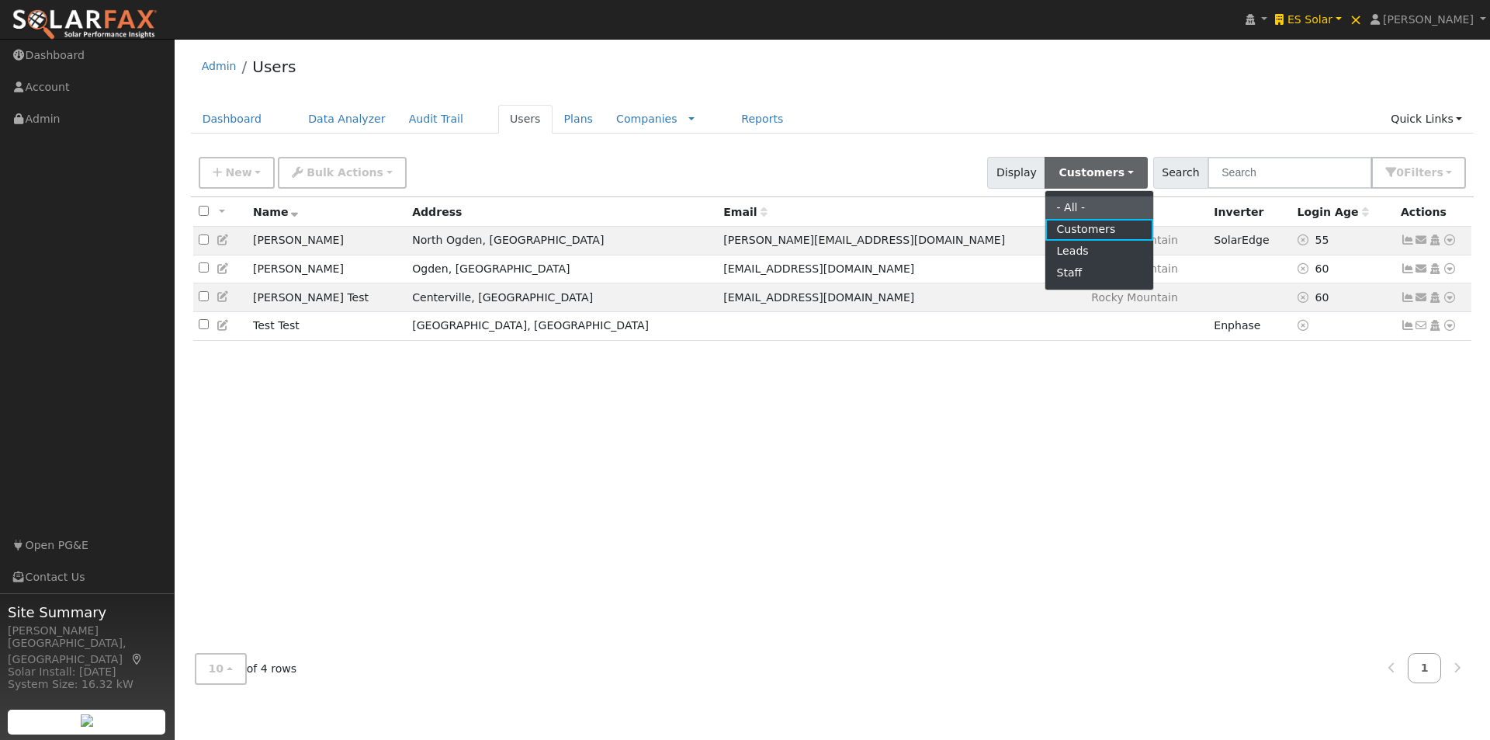
click at [1098, 199] on link "- All -" at bounding box center [1099, 207] width 108 height 22
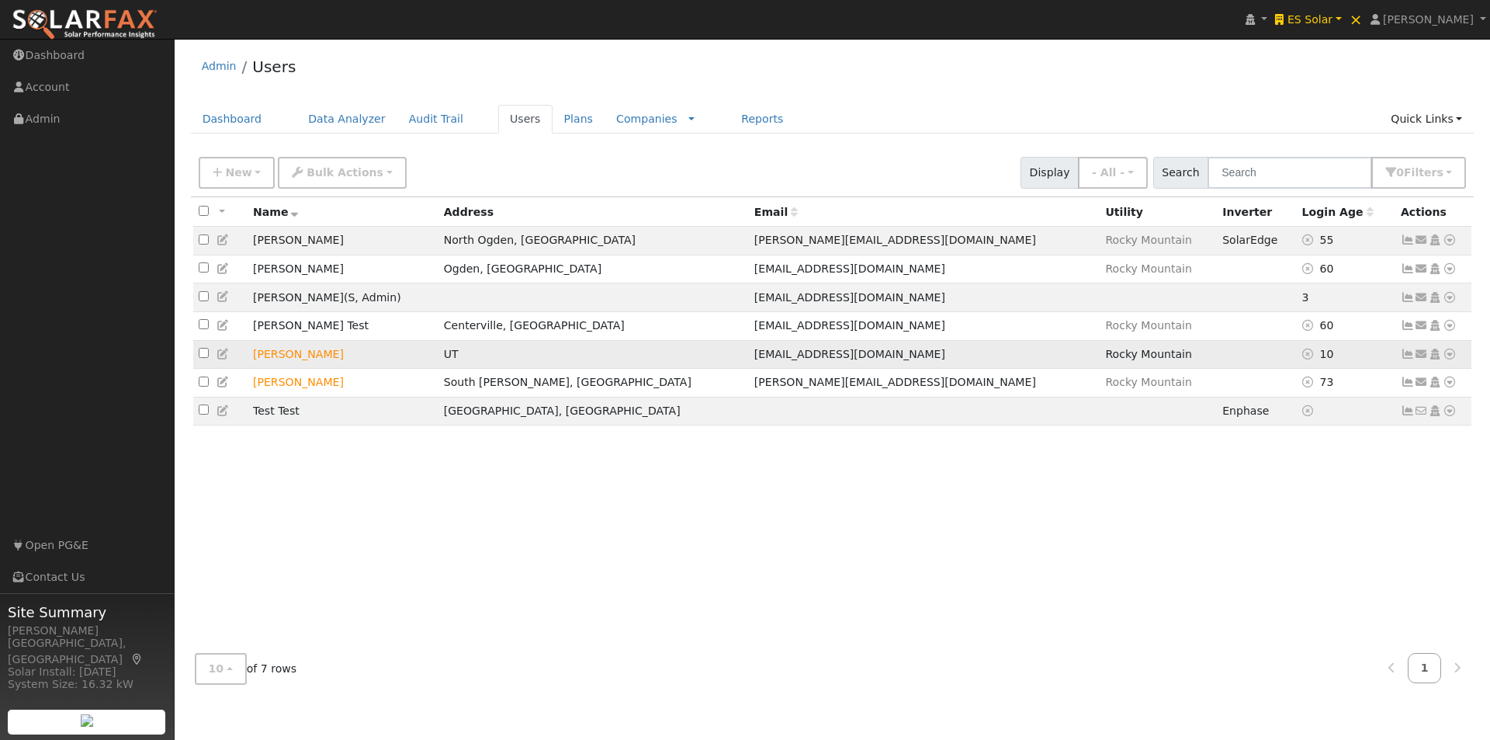
click at [395, 365] on td "[PERSON_NAME]" at bounding box center [343, 354] width 191 height 29
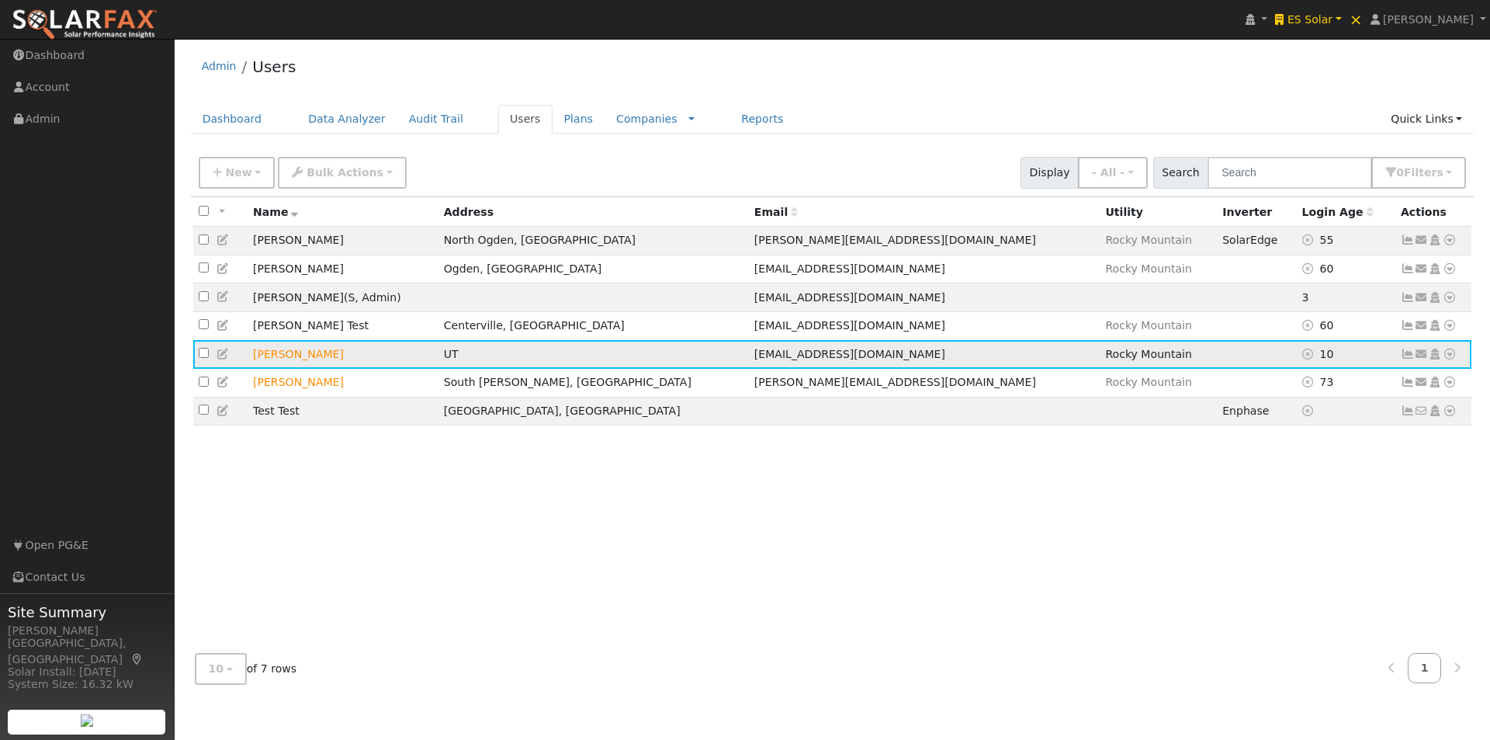
click at [1405, 359] on icon at bounding box center [1408, 353] width 14 height 11
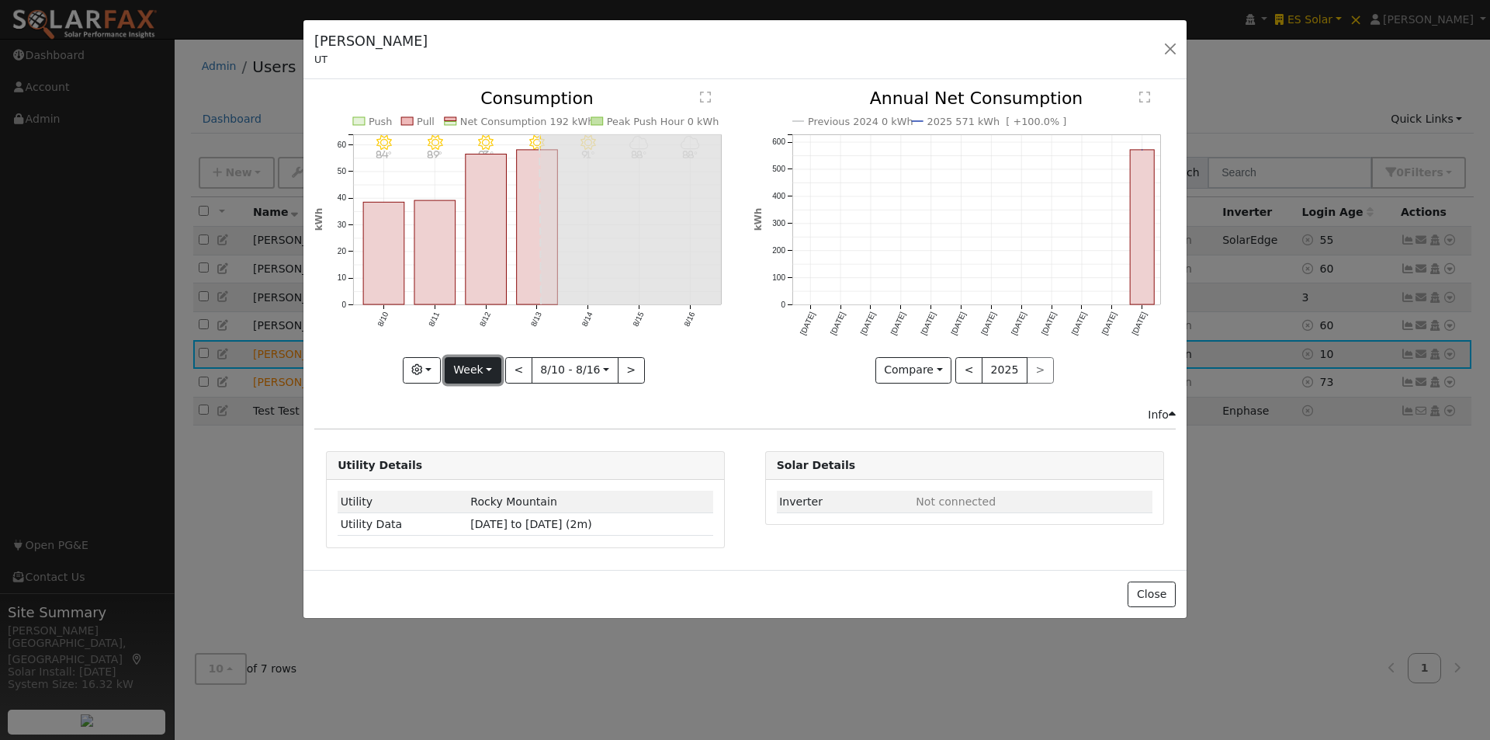
click at [474, 372] on button "Week" at bounding box center [473, 370] width 57 height 26
click at [475, 463] on link "Year" at bounding box center [499, 467] width 108 height 22
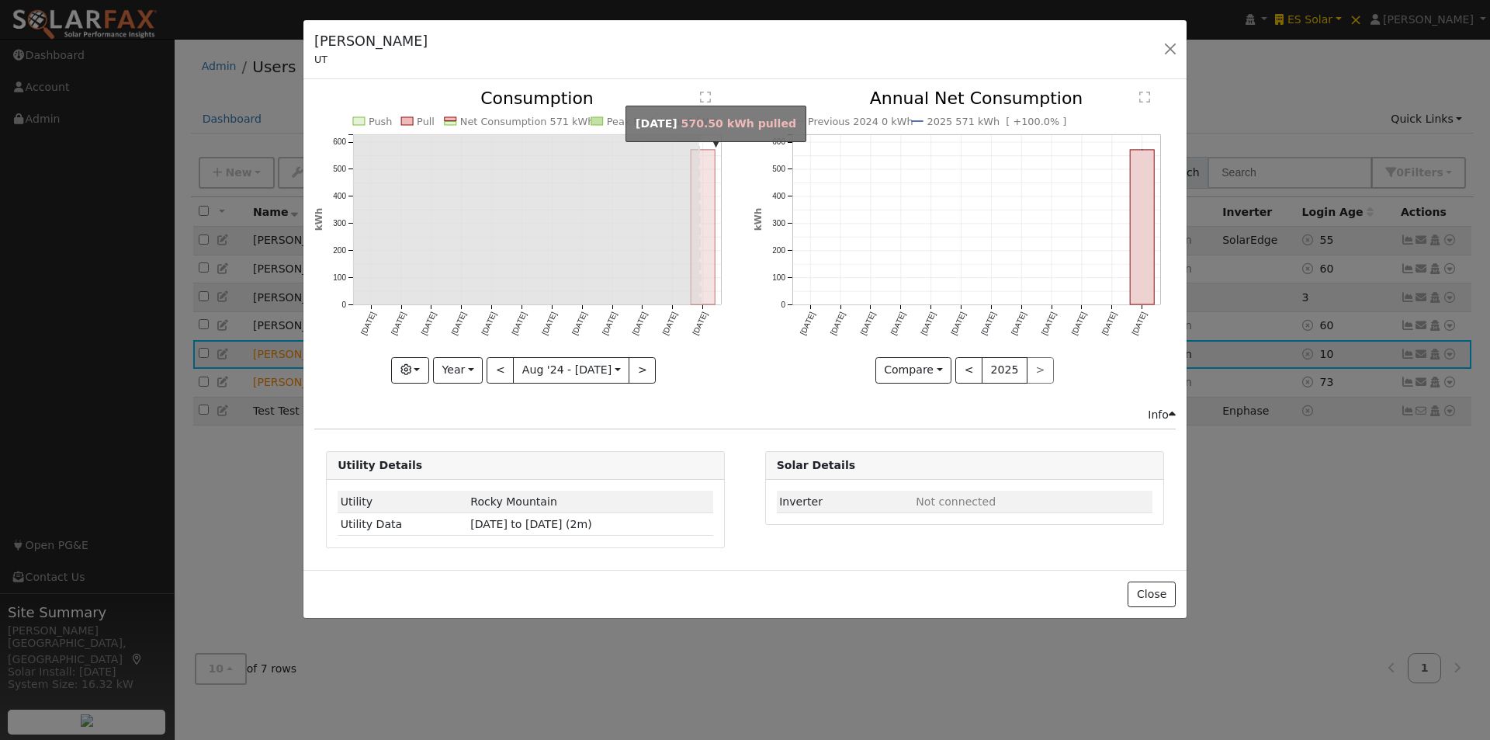
click at [705, 251] on rect "onclick=""" at bounding box center [703, 227] width 24 height 154
type input "[DATE]"
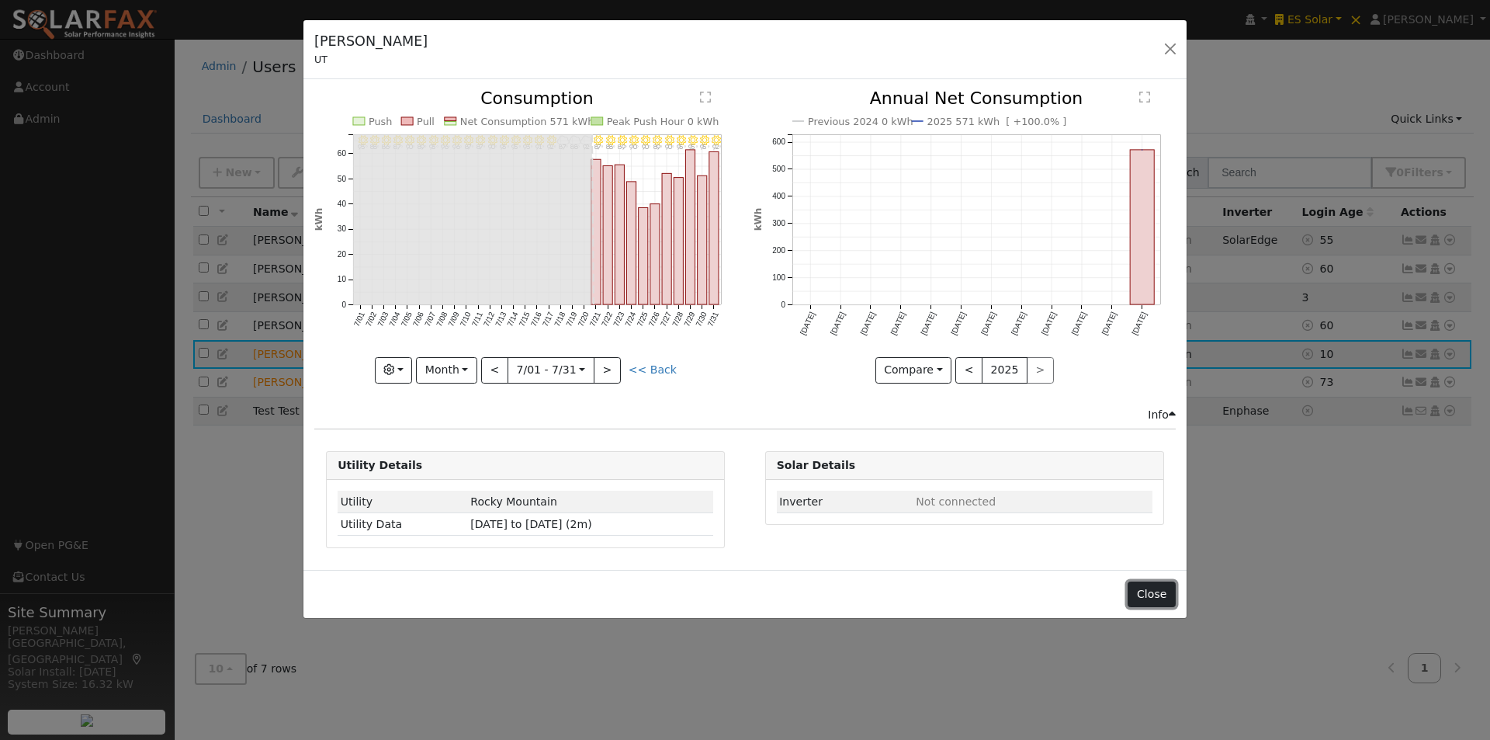
click at [1148, 595] on button "Close" at bounding box center [1151, 594] width 47 height 26
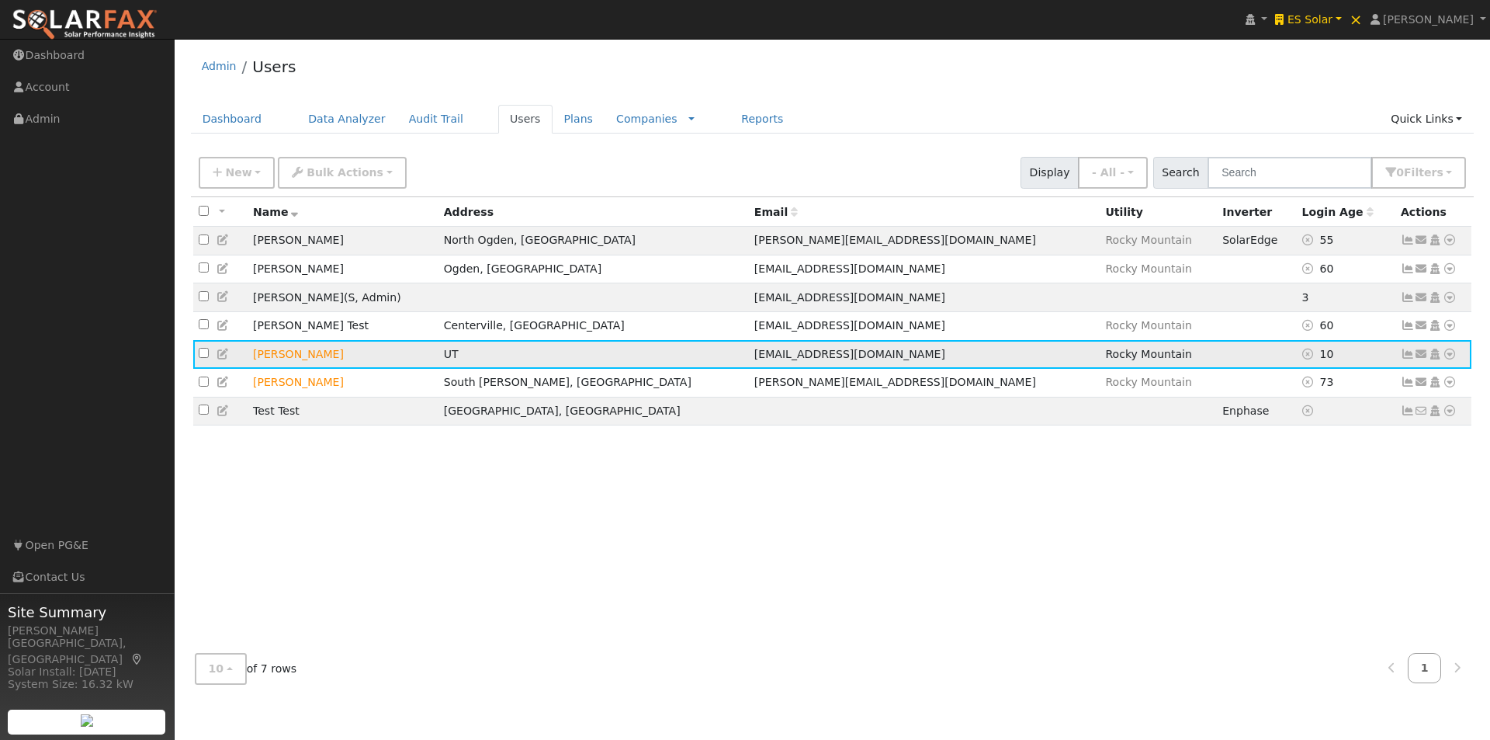
click at [1452, 359] on icon at bounding box center [1450, 353] width 14 height 11
click at [1383, 385] on link "Data Analyzer" at bounding box center [1399, 381] width 113 height 22
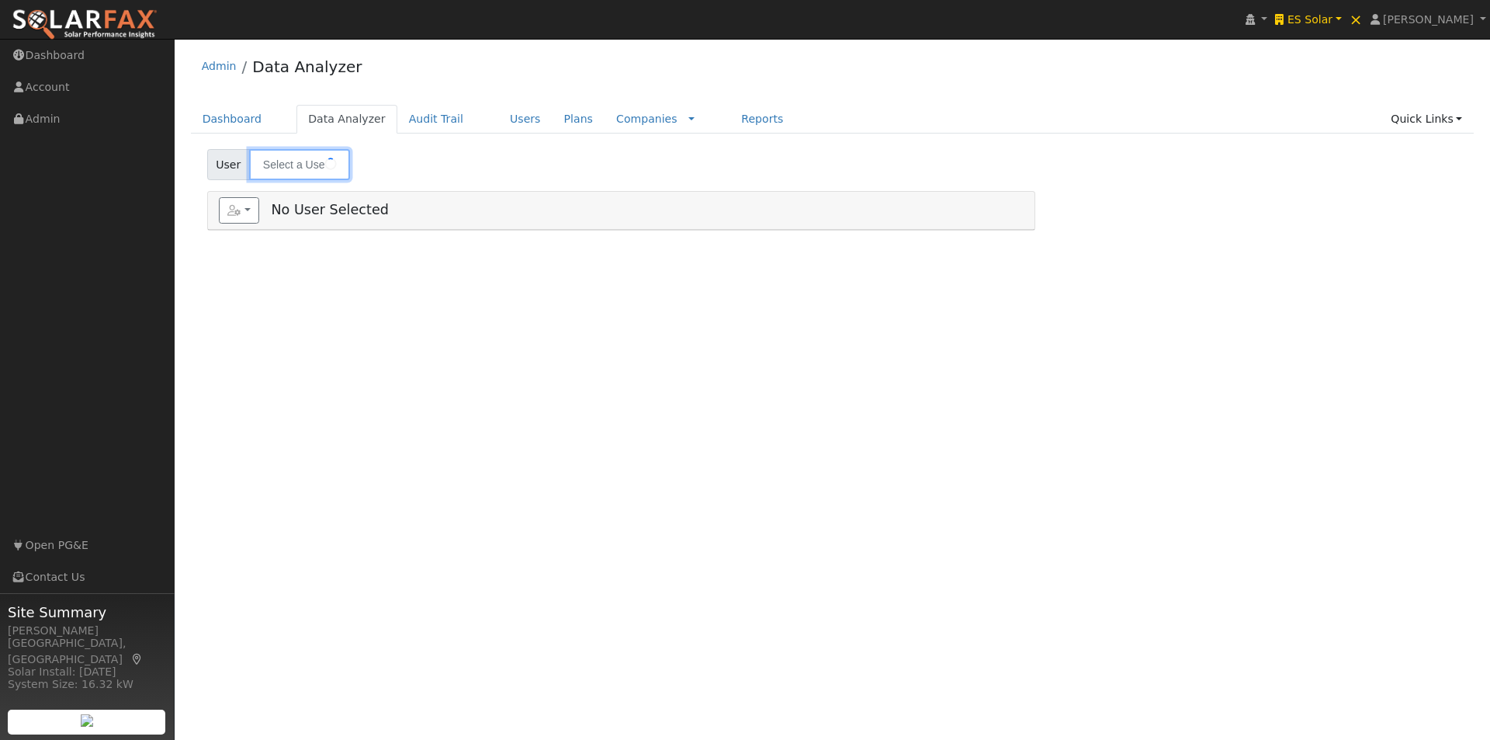
type input "[PERSON_NAME]"
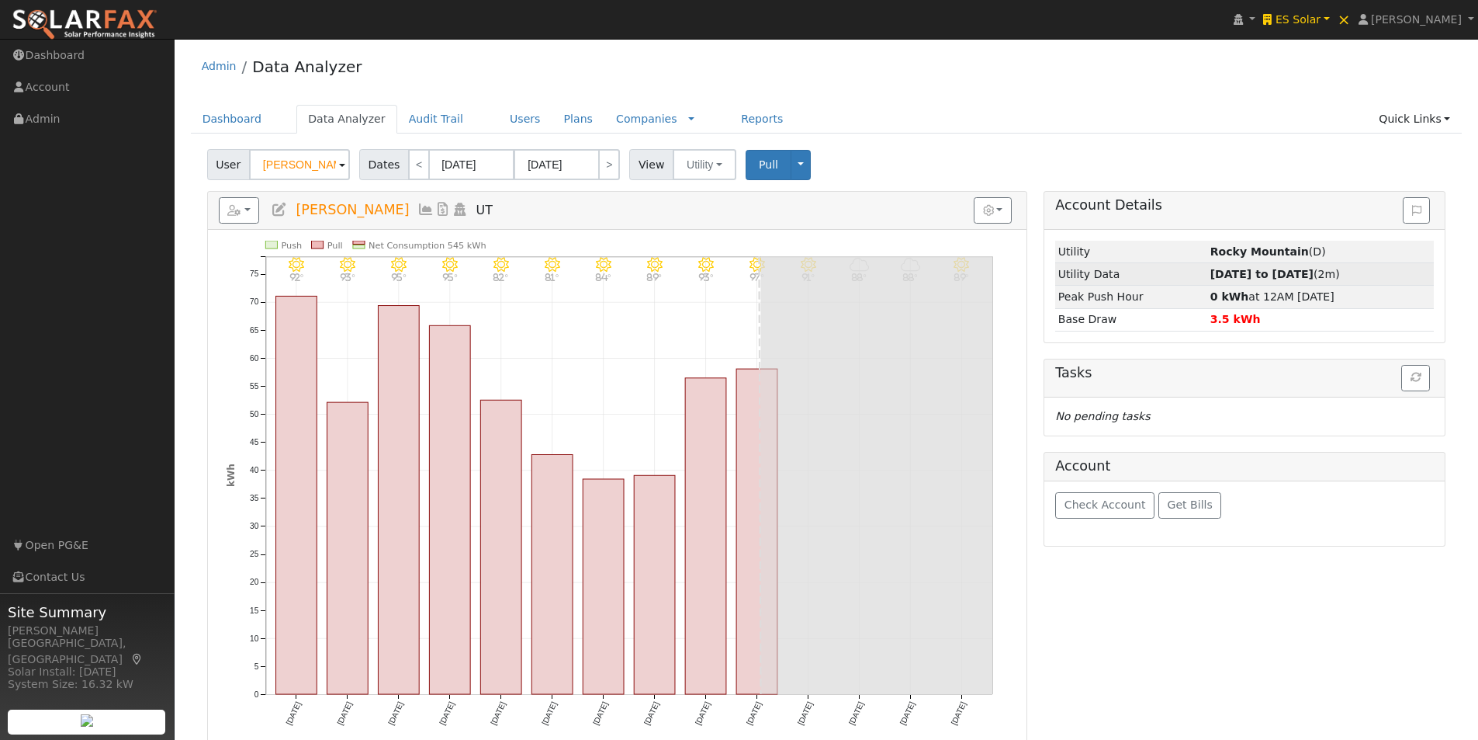
click at [1223, 273] on strong "[DATE] to [DATE]" at bounding box center [1262, 274] width 103 height 12
type input "[DATE]"
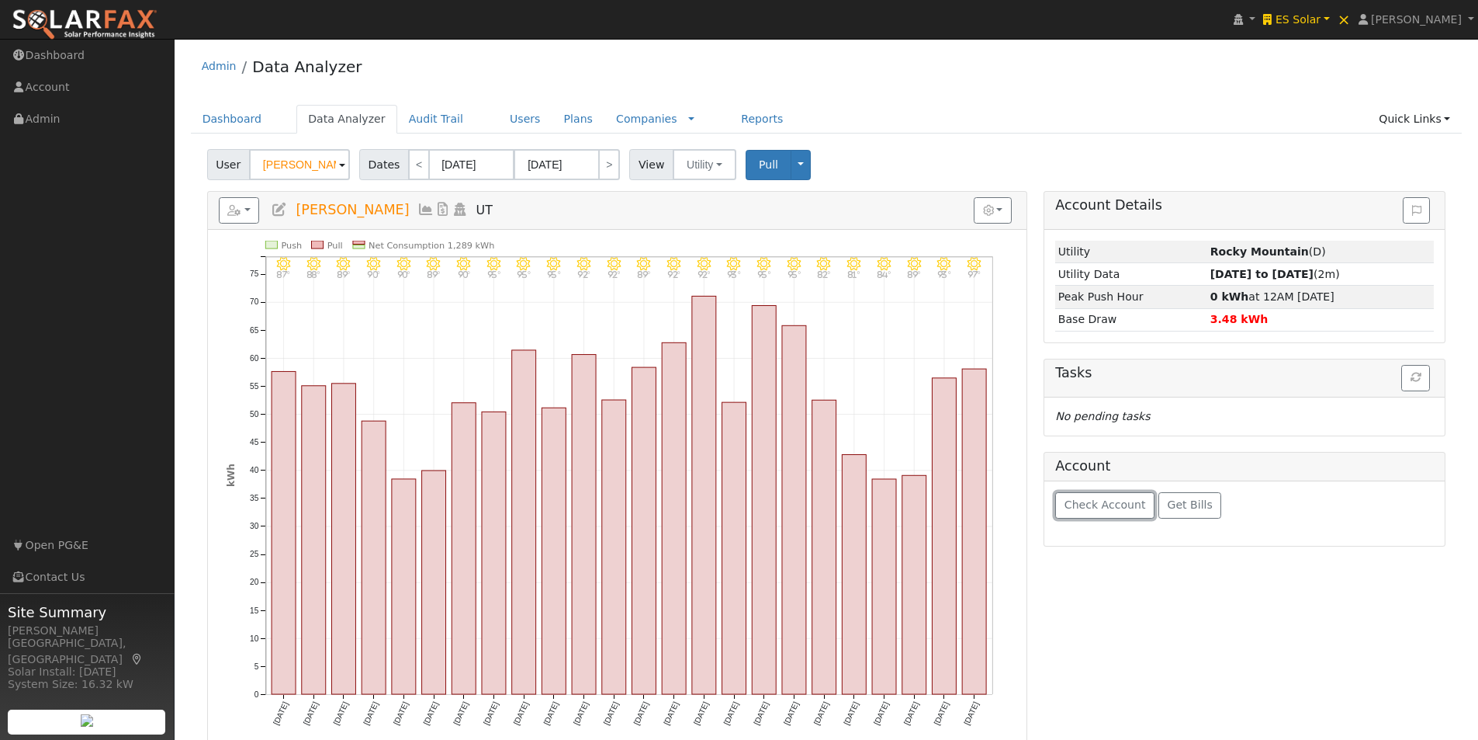
click at [1096, 511] on span "Check Account" at bounding box center [1105, 504] width 81 height 12
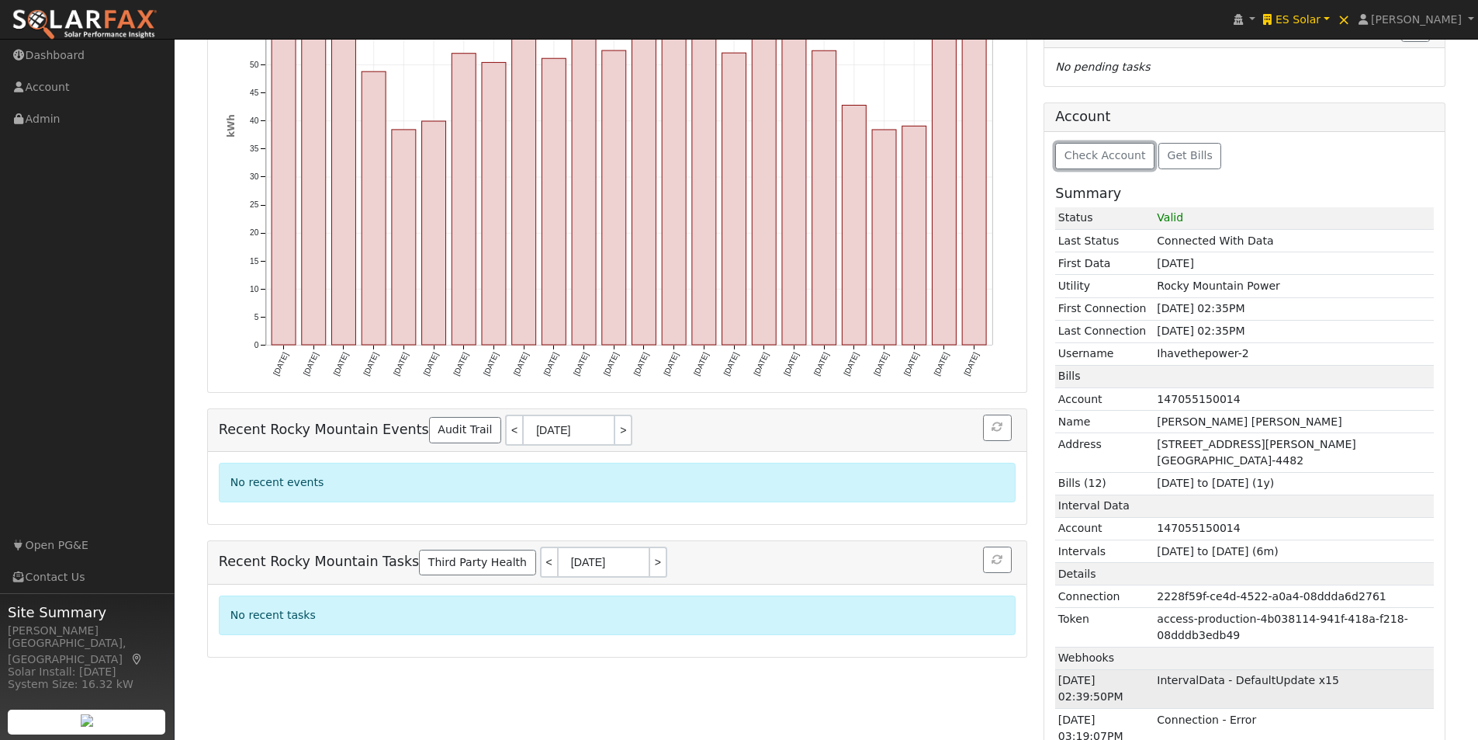
scroll to position [584, 0]
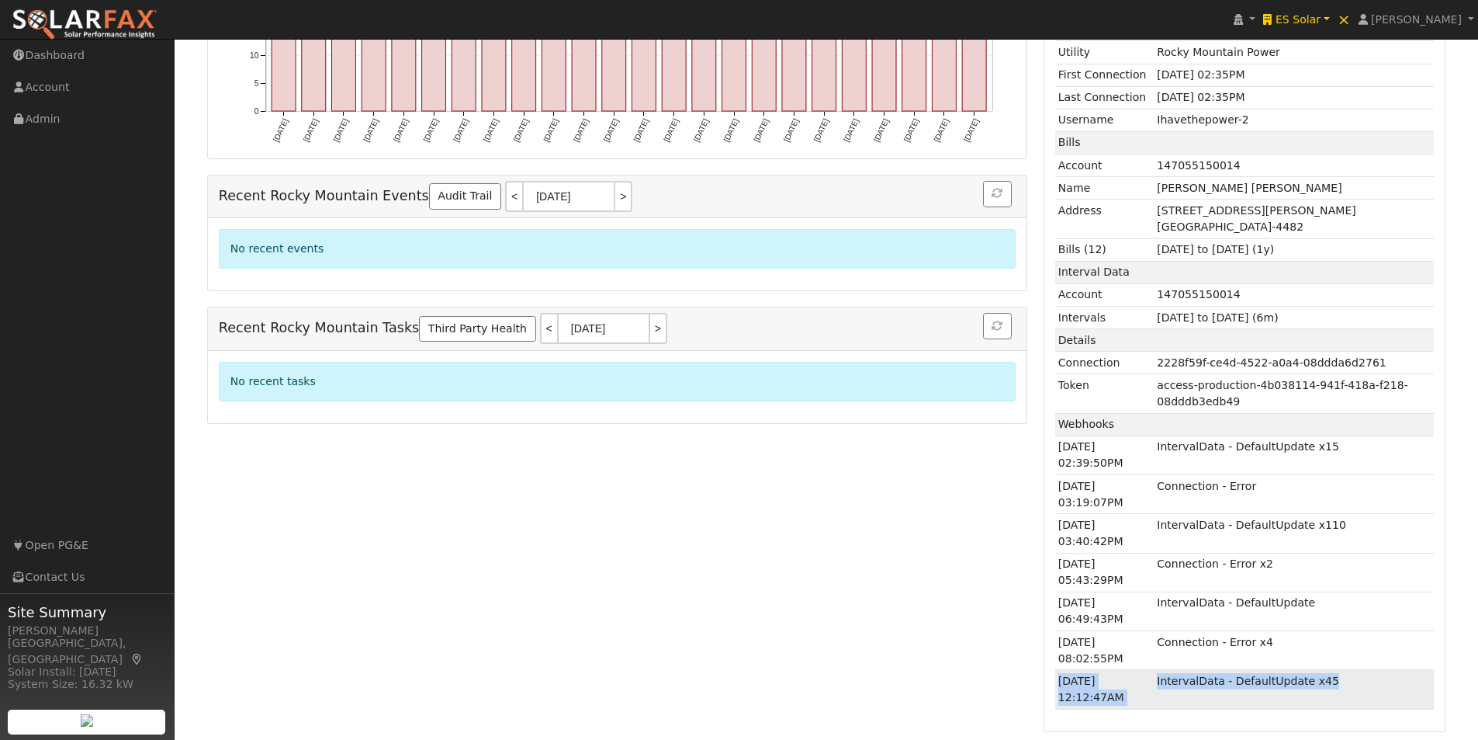
drag, startPoint x: 1059, startPoint y: 681, endPoint x: 1361, endPoint y: 685, distance: 301.9
click at [1361, 685] on tr "[DATE] 12:12:47AM IntervalData - DefaultUpdate x45" at bounding box center [1244, 689] width 379 height 39
click at [1133, 685] on td "[DATE] 12:12:47AM" at bounding box center [1104, 689] width 99 height 39
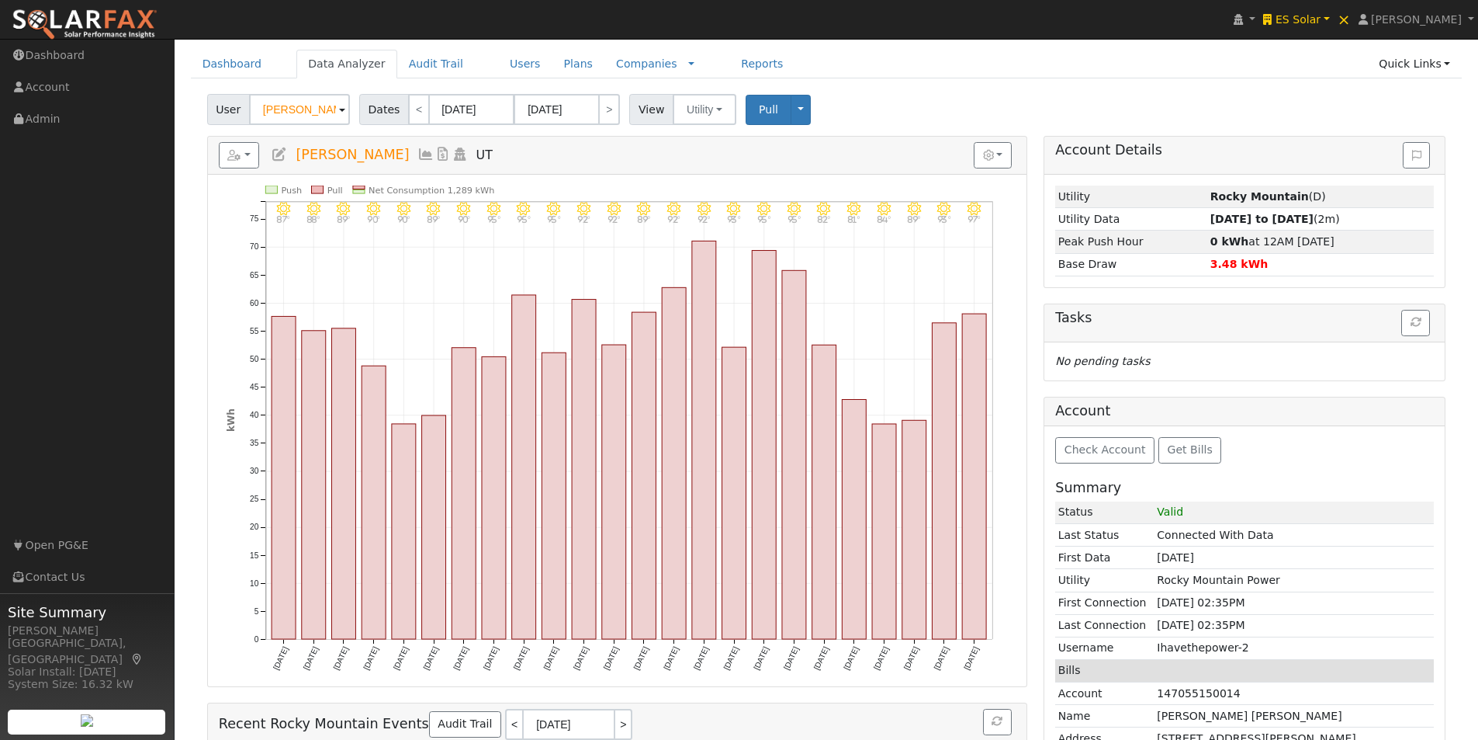
scroll to position [0, 0]
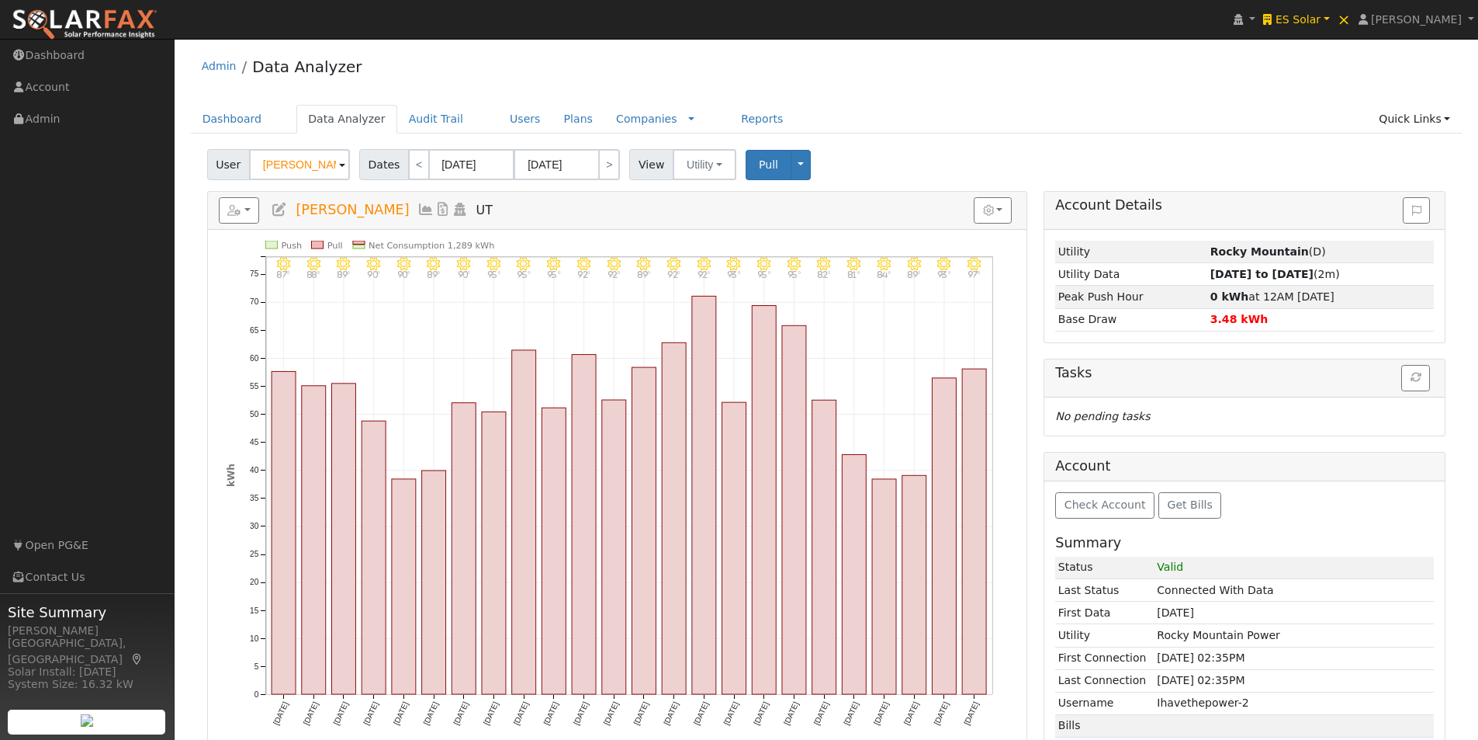
click at [421, 203] on icon at bounding box center [425, 210] width 17 height 14
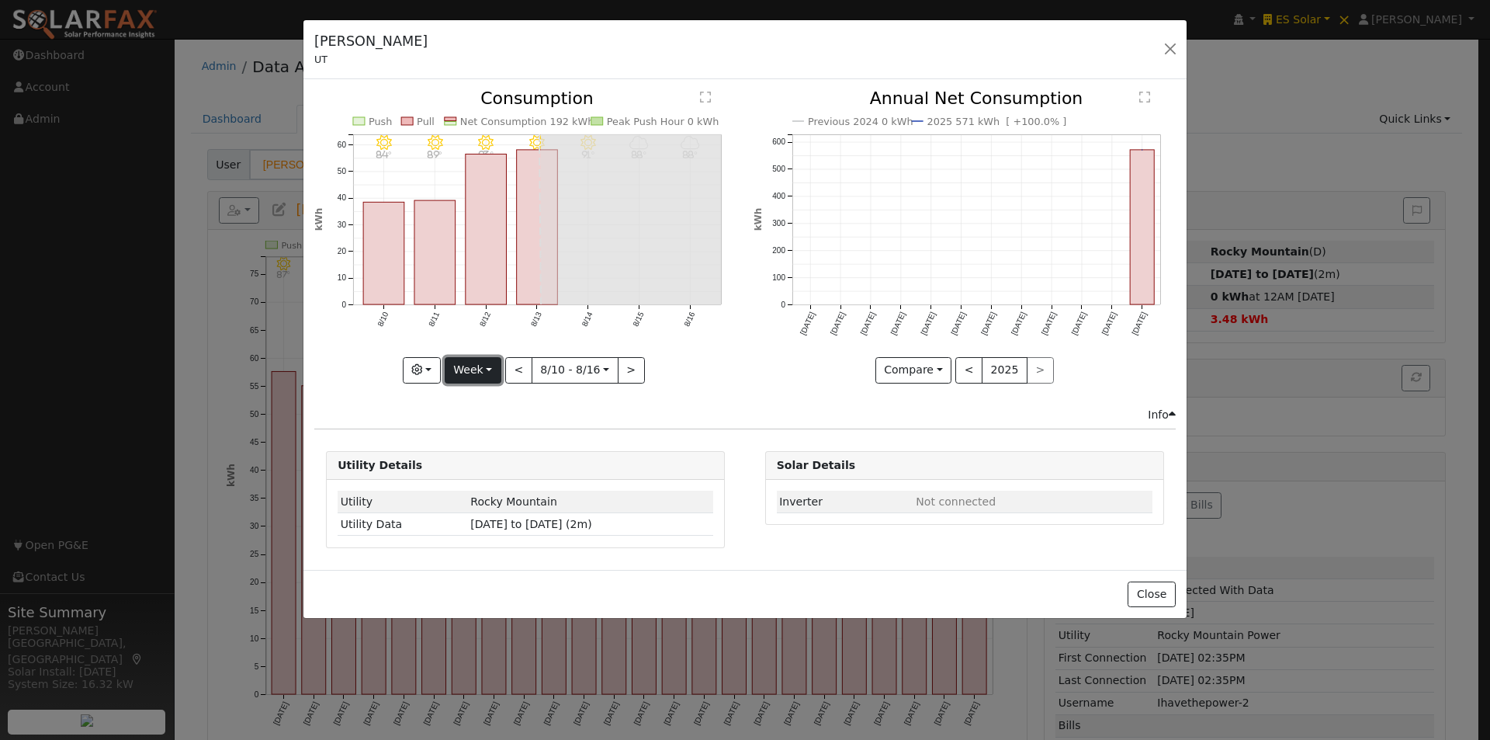
click at [476, 364] on button "Week" at bounding box center [473, 370] width 57 height 26
click at [466, 449] on link "Month" at bounding box center [499, 446] width 108 height 22
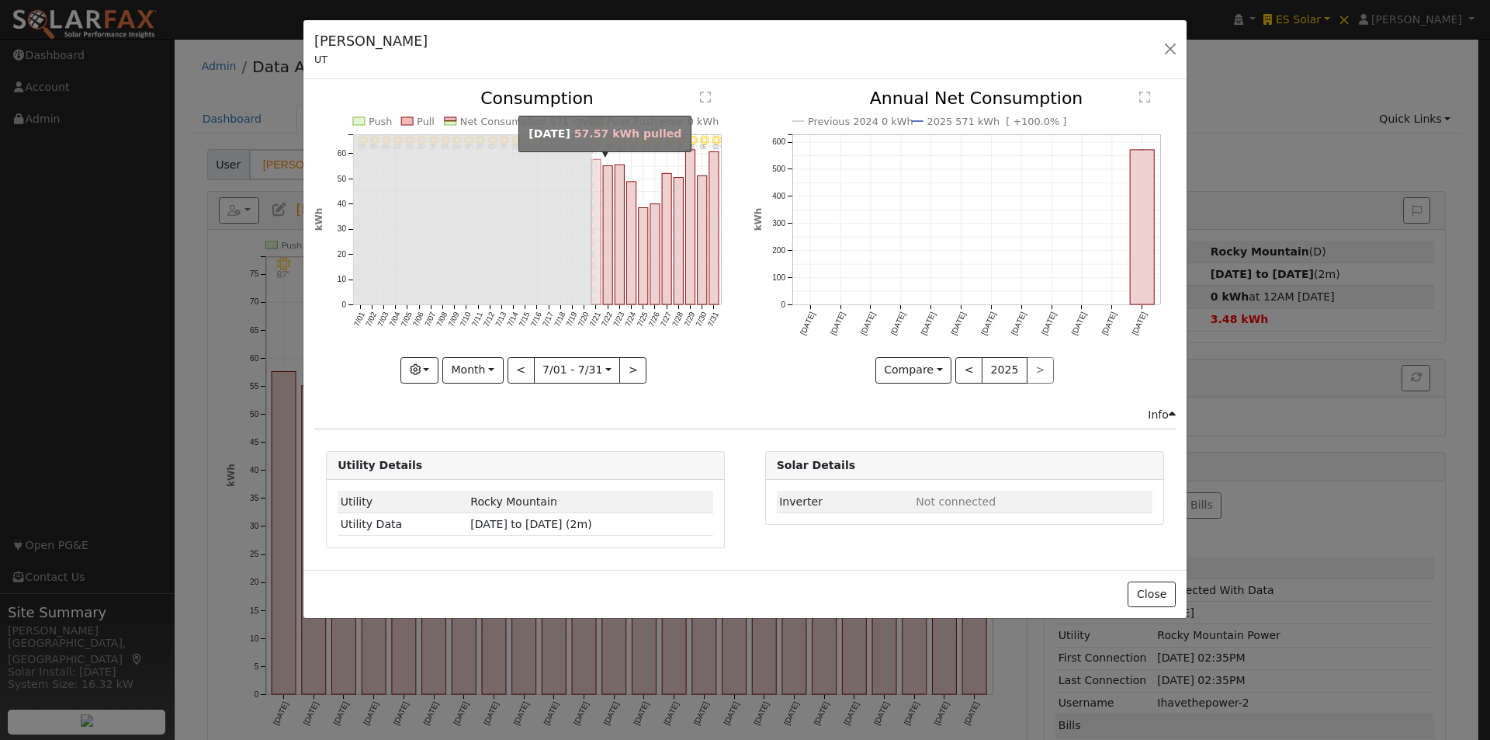
click at [599, 266] on rect "onclick=""" at bounding box center [595, 232] width 9 height 145
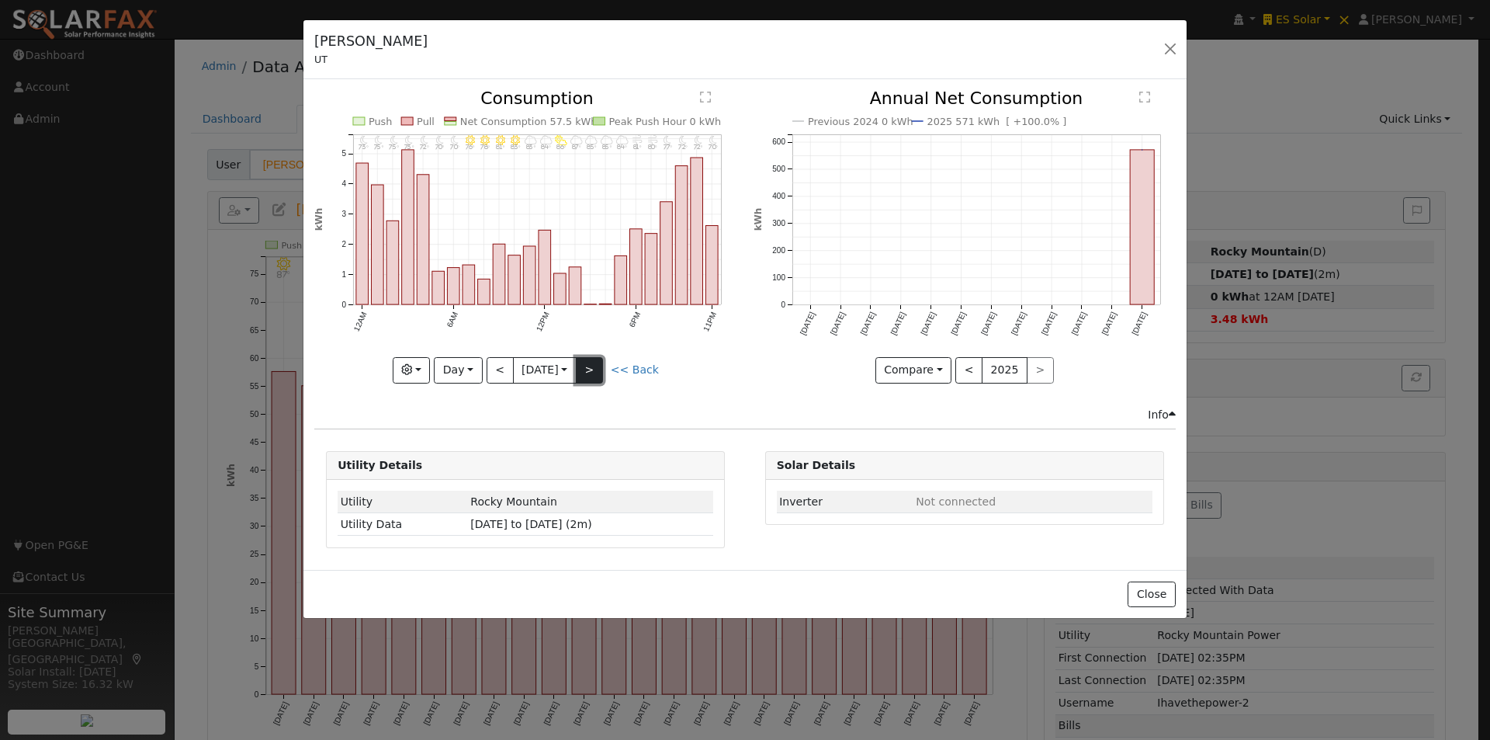
click at [598, 362] on button ">" at bounding box center [589, 370] width 27 height 26
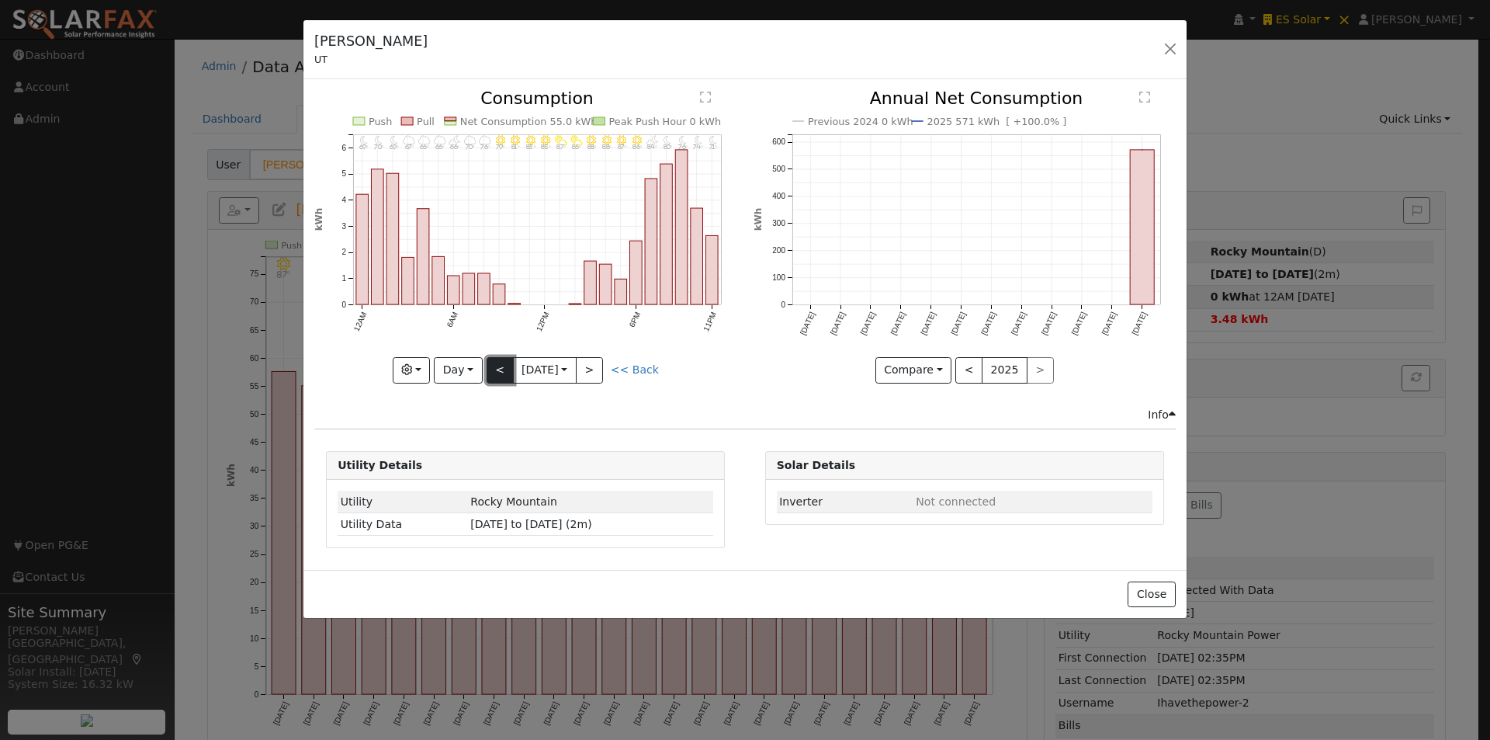
click at [491, 365] on button "<" at bounding box center [500, 370] width 27 height 26
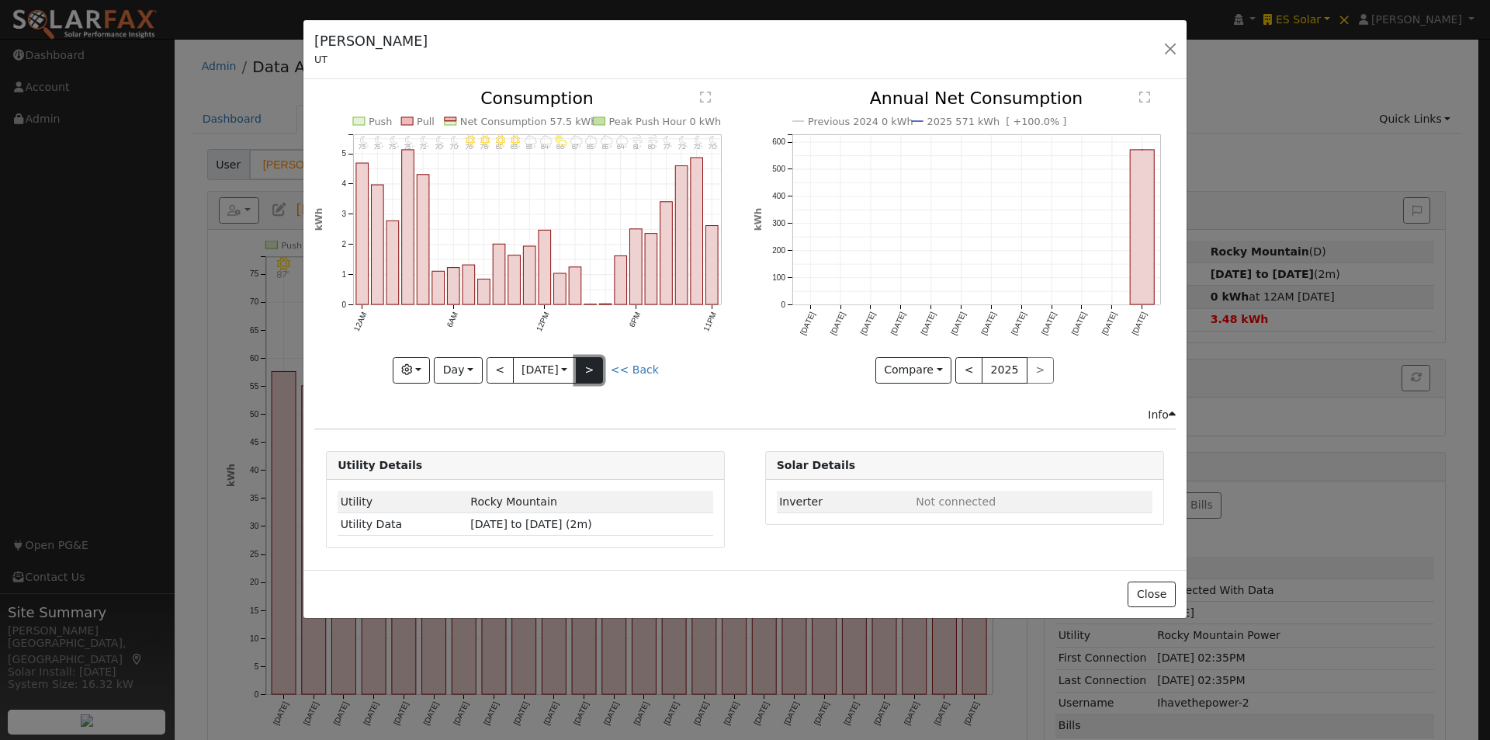
click at [591, 371] on button ">" at bounding box center [589, 370] width 27 height 26
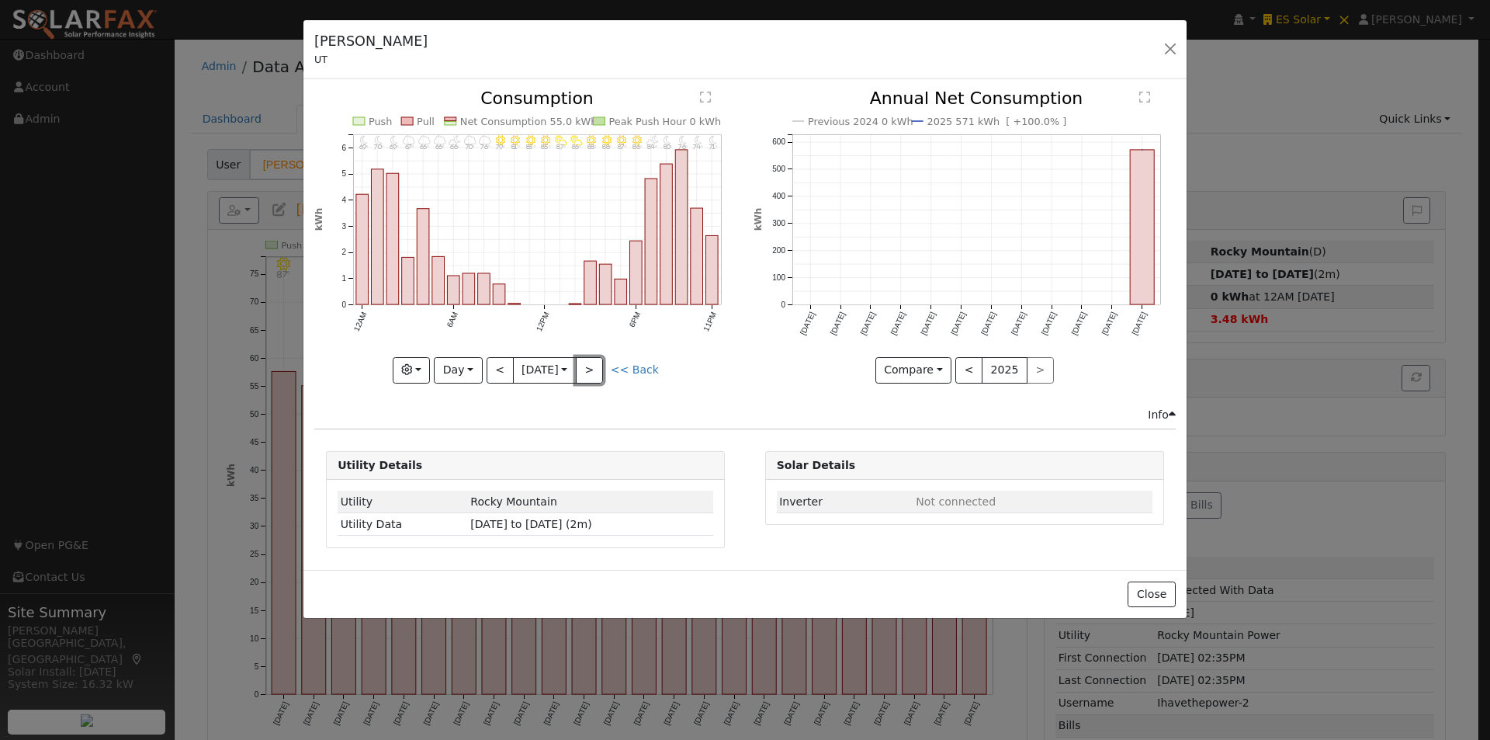
click at [595, 368] on button ">" at bounding box center [589, 370] width 27 height 26
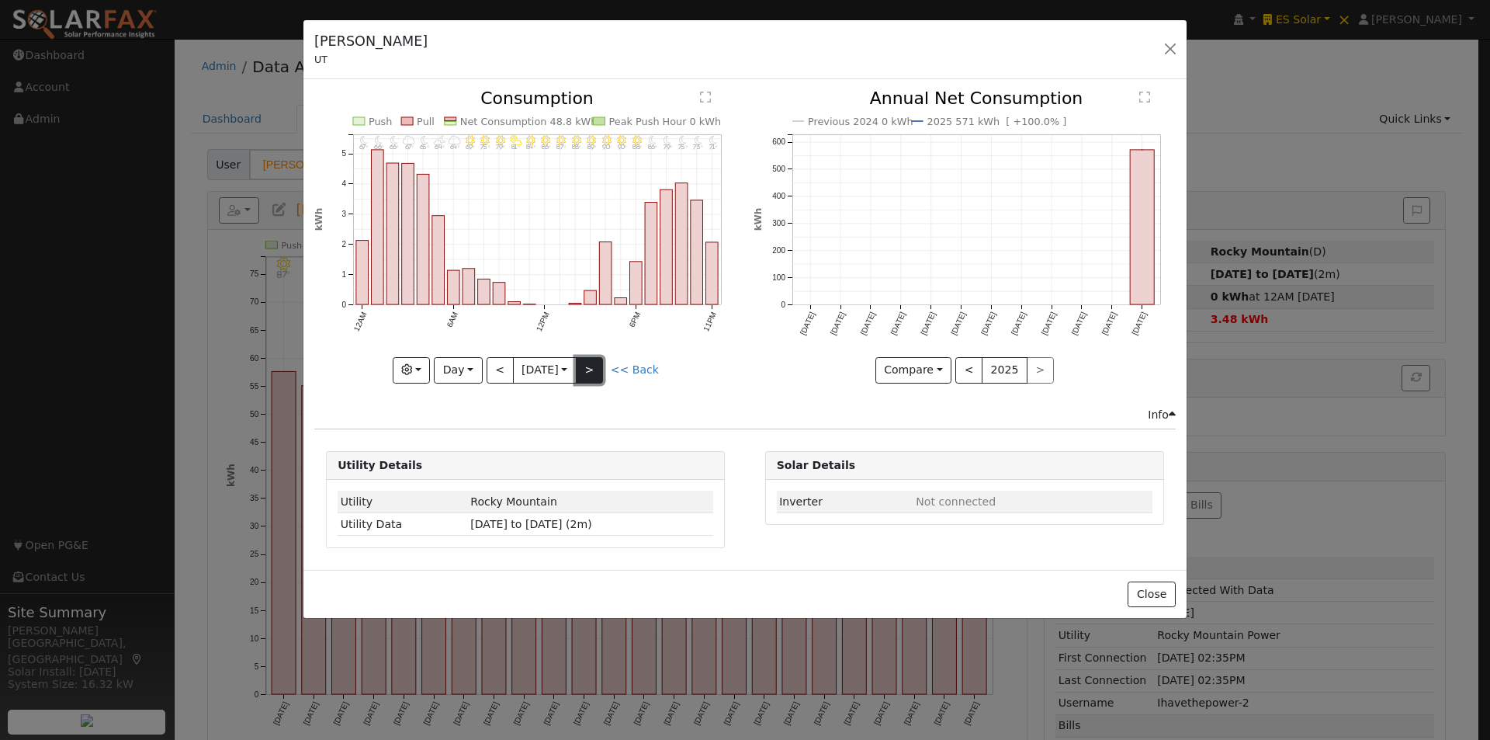
click at [594, 368] on button ">" at bounding box center [589, 370] width 27 height 26
click at [593, 361] on button ">" at bounding box center [589, 370] width 27 height 26
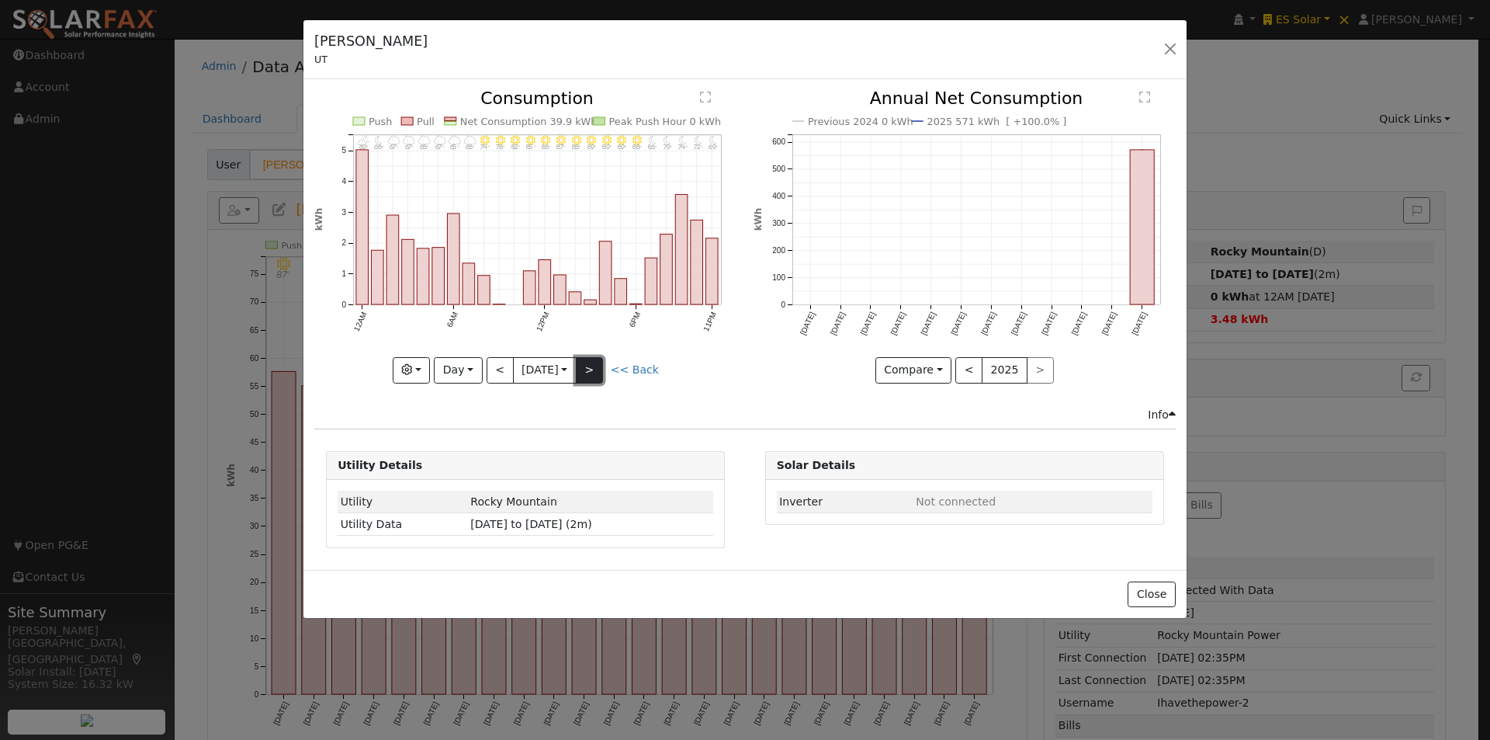
click at [593, 361] on button ">" at bounding box center [589, 370] width 27 height 26
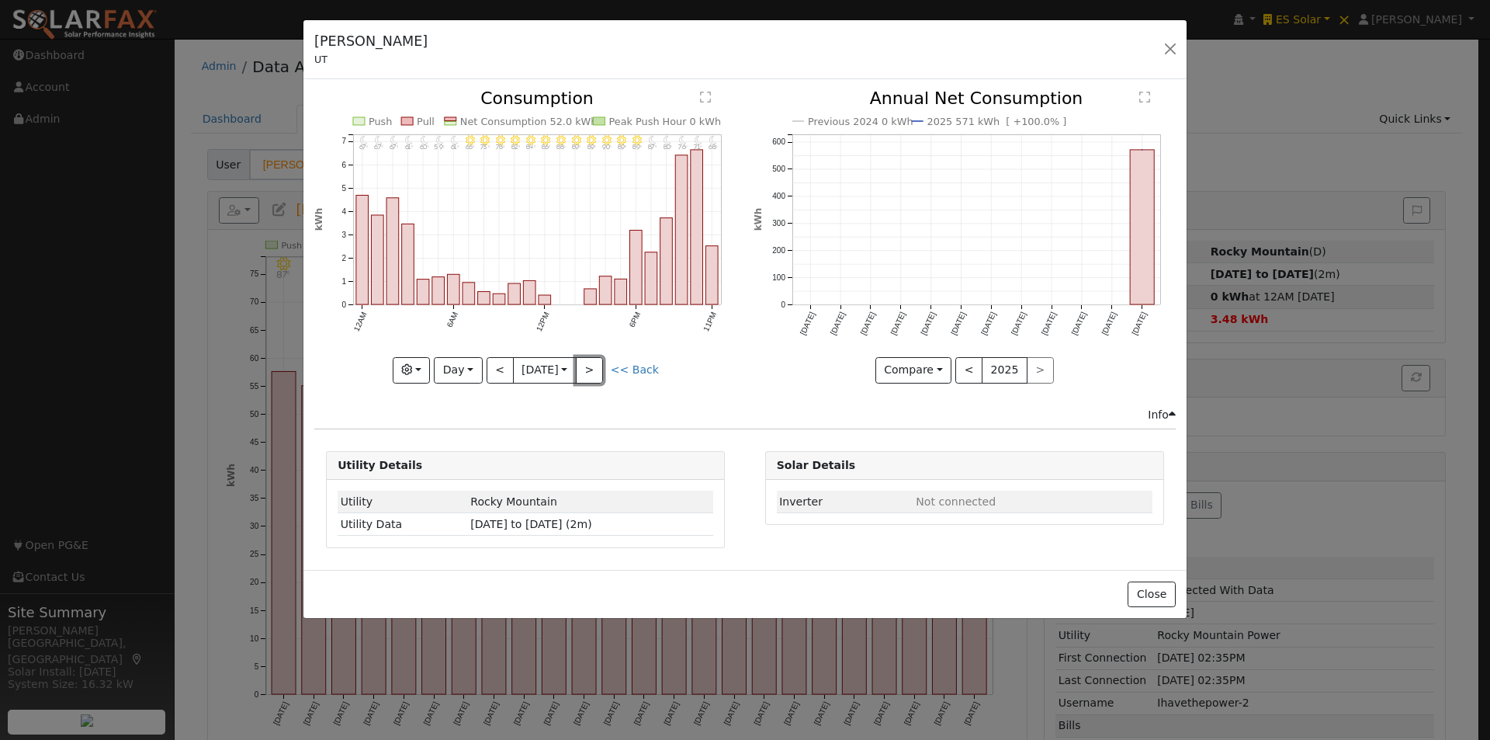
click at [591, 363] on button ">" at bounding box center [589, 370] width 27 height 26
click at [591, 365] on button ">" at bounding box center [589, 370] width 27 height 26
click at [593, 366] on button ">" at bounding box center [589, 370] width 27 height 26
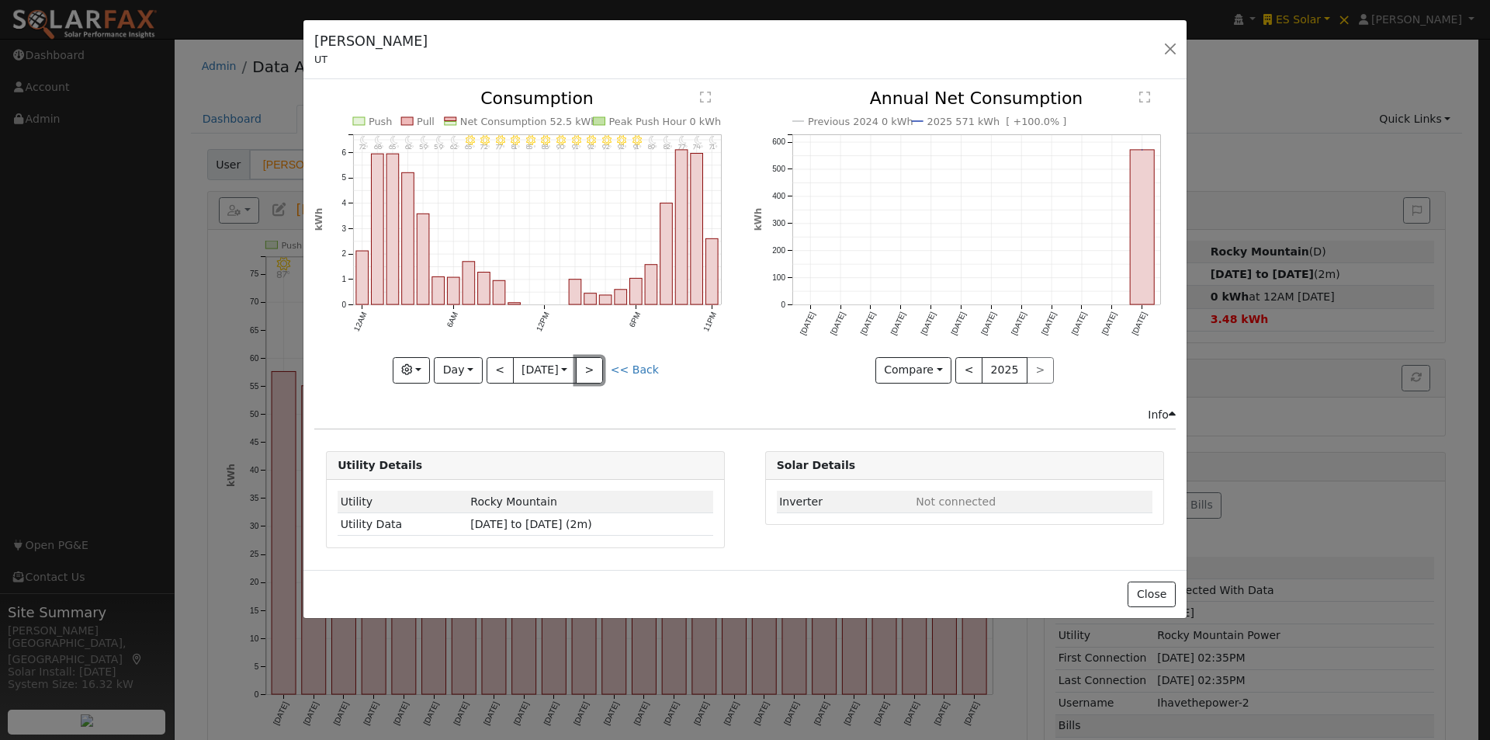
click at [593, 366] on button ">" at bounding box center [589, 370] width 27 height 26
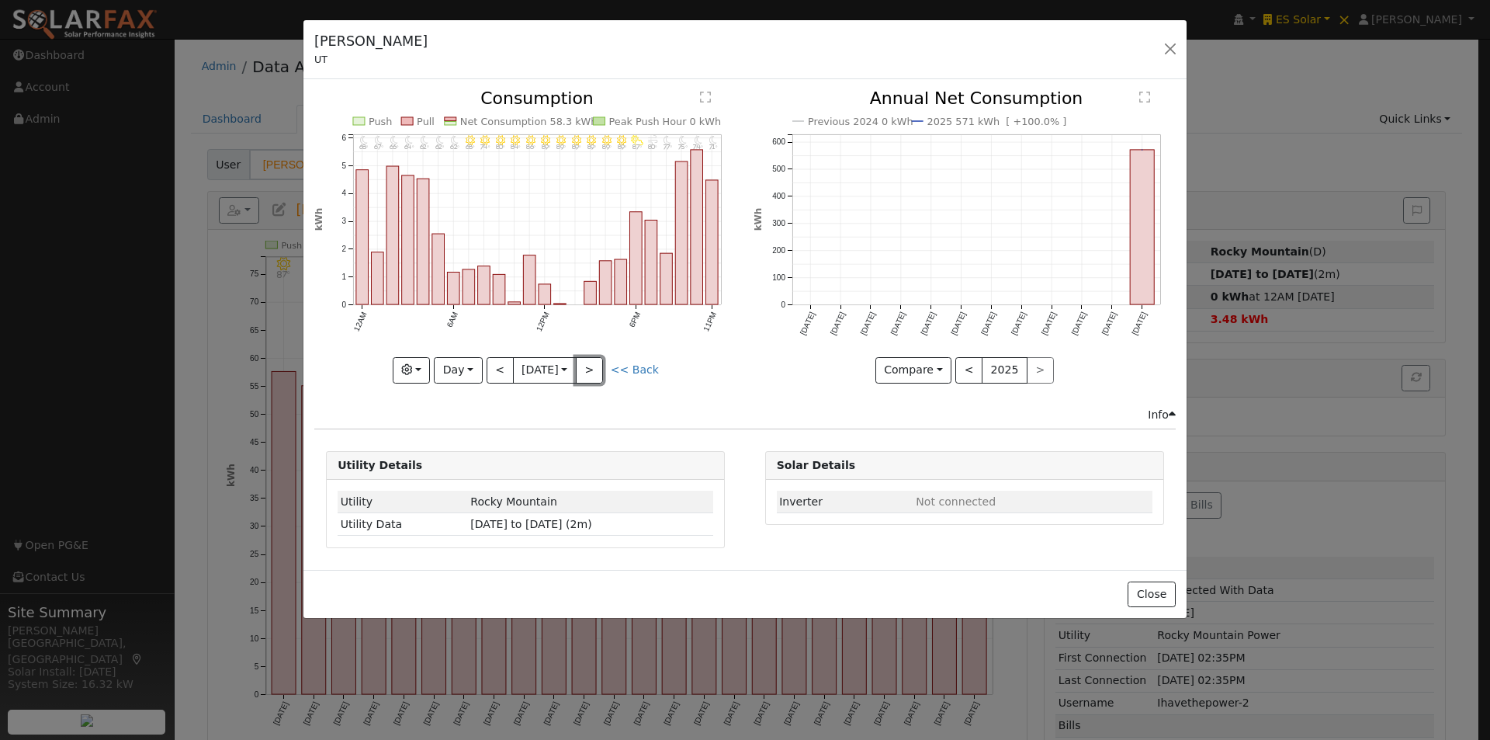
click at [593, 366] on button ">" at bounding box center [589, 370] width 27 height 26
type input "[DATE]"
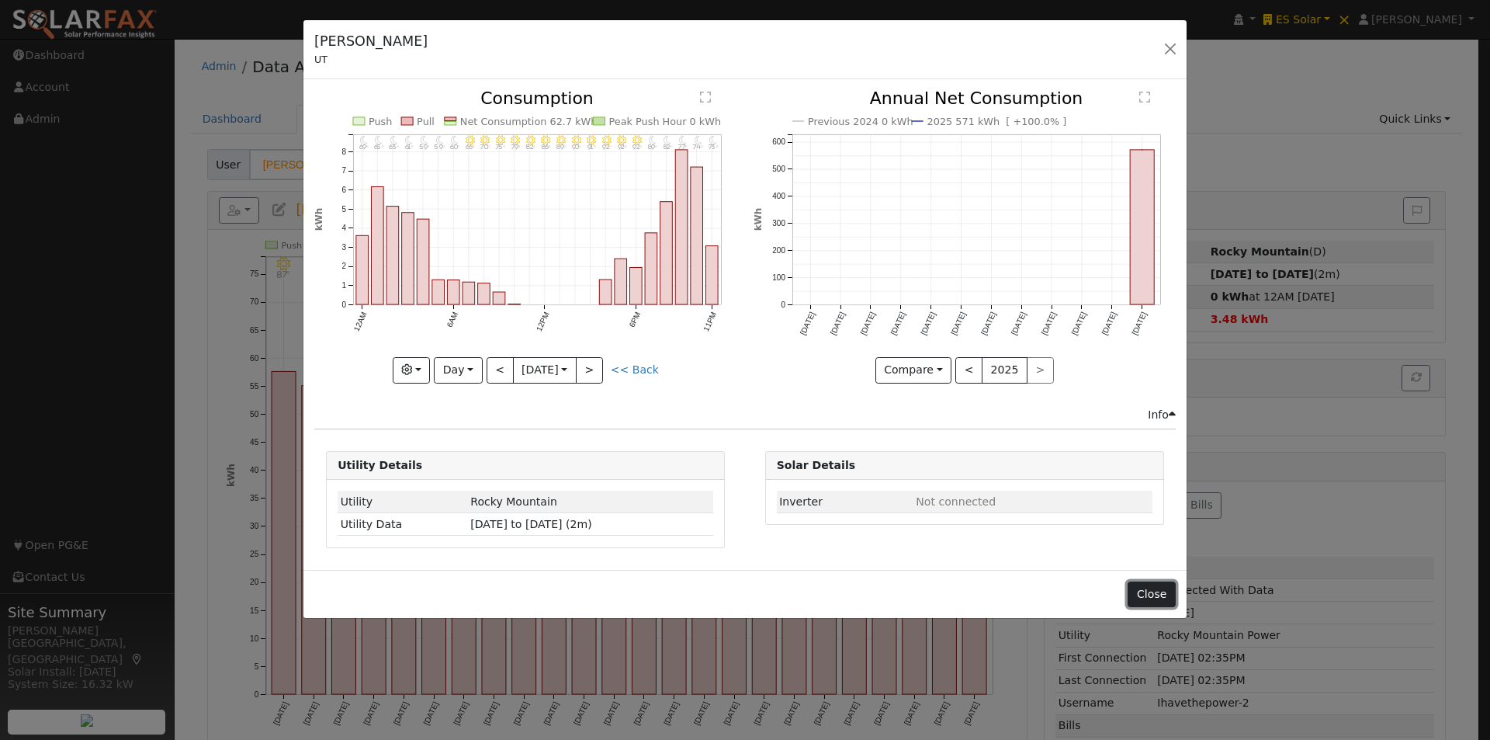
drag, startPoint x: 1149, startPoint y: 587, endPoint x: 1180, endPoint y: 525, distance: 69.4
click at [1149, 587] on button "Close" at bounding box center [1151, 594] width 47 height 26
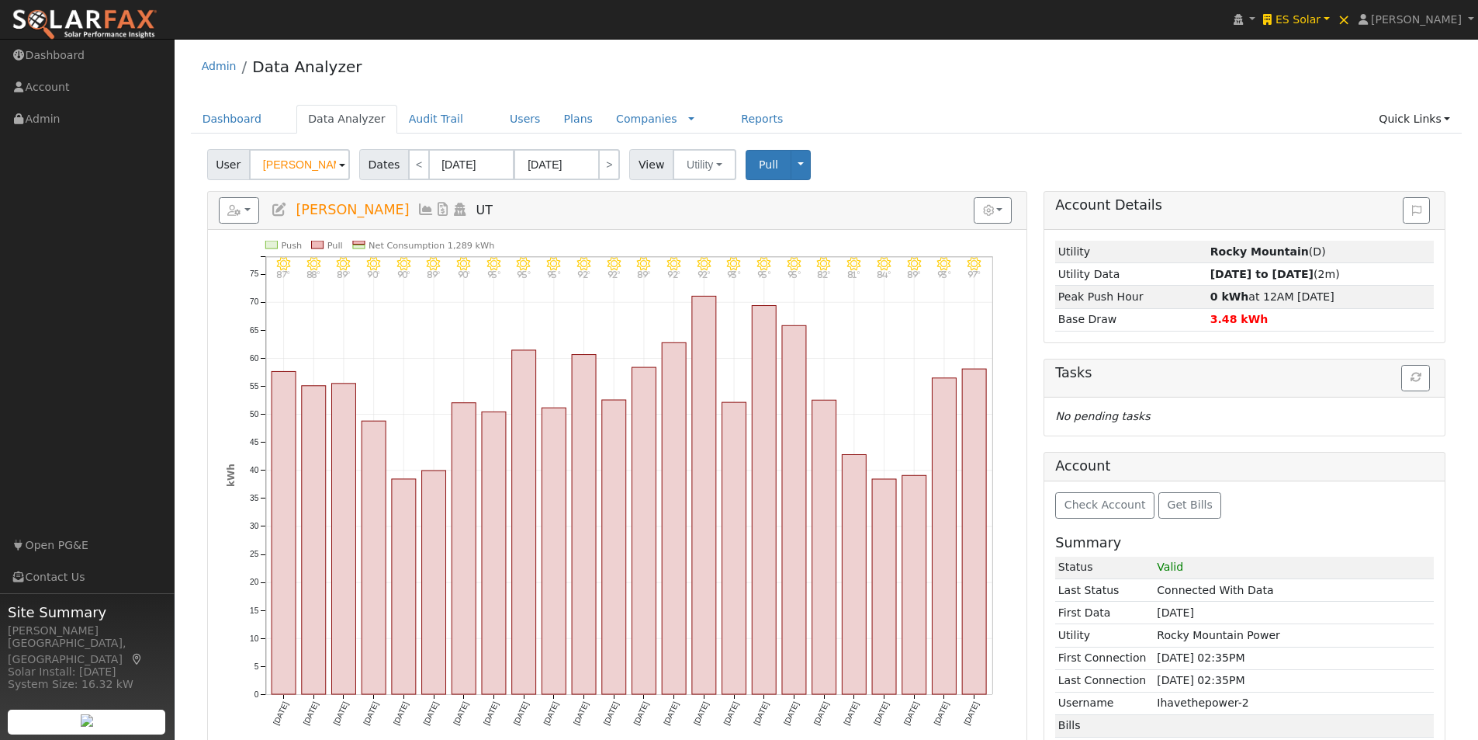
click at [422, 206] on icon at bounding box center [425, 210] width 17 height 14
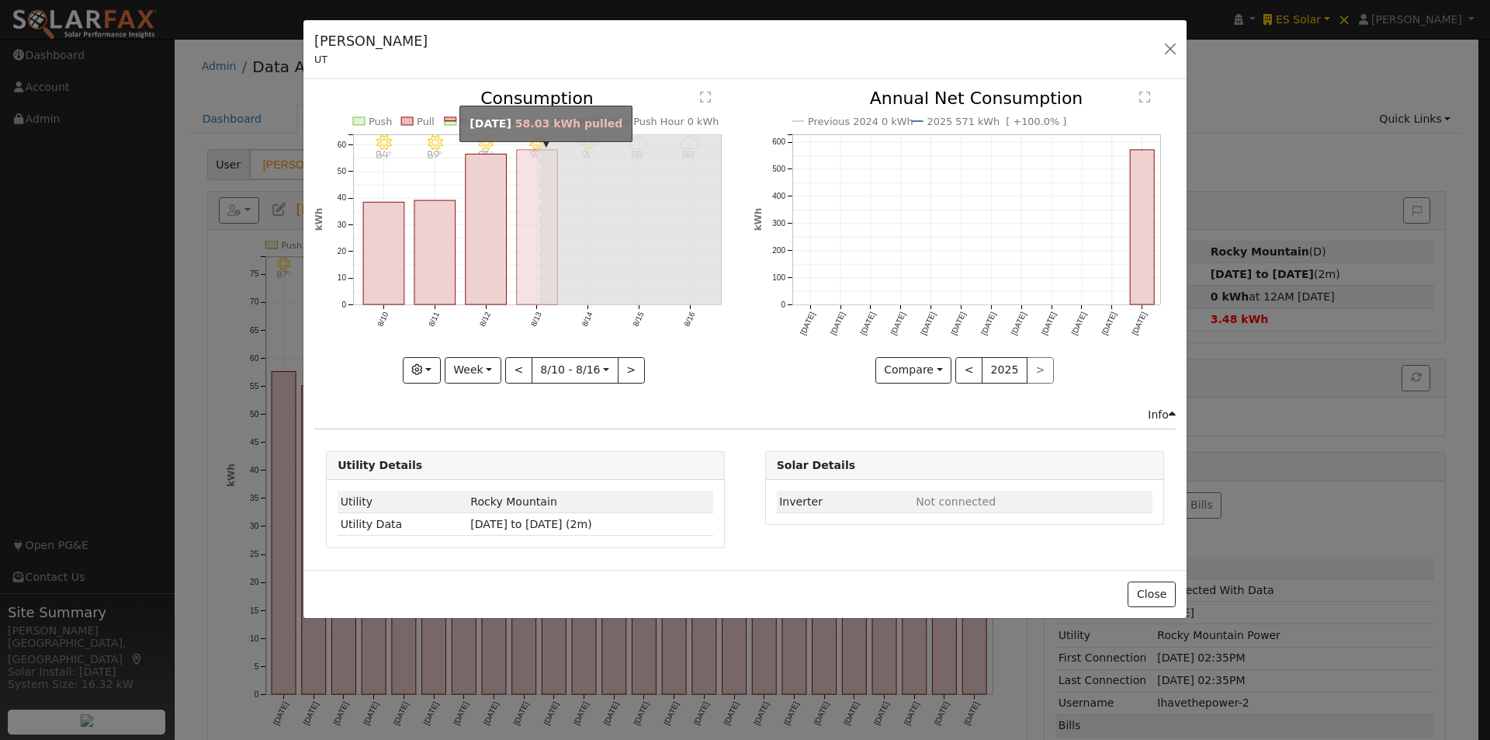
click at [532, 234] on rect "onclick=""" at bounding box center [537, 227] width 41 height 154
type input "[DATE]"
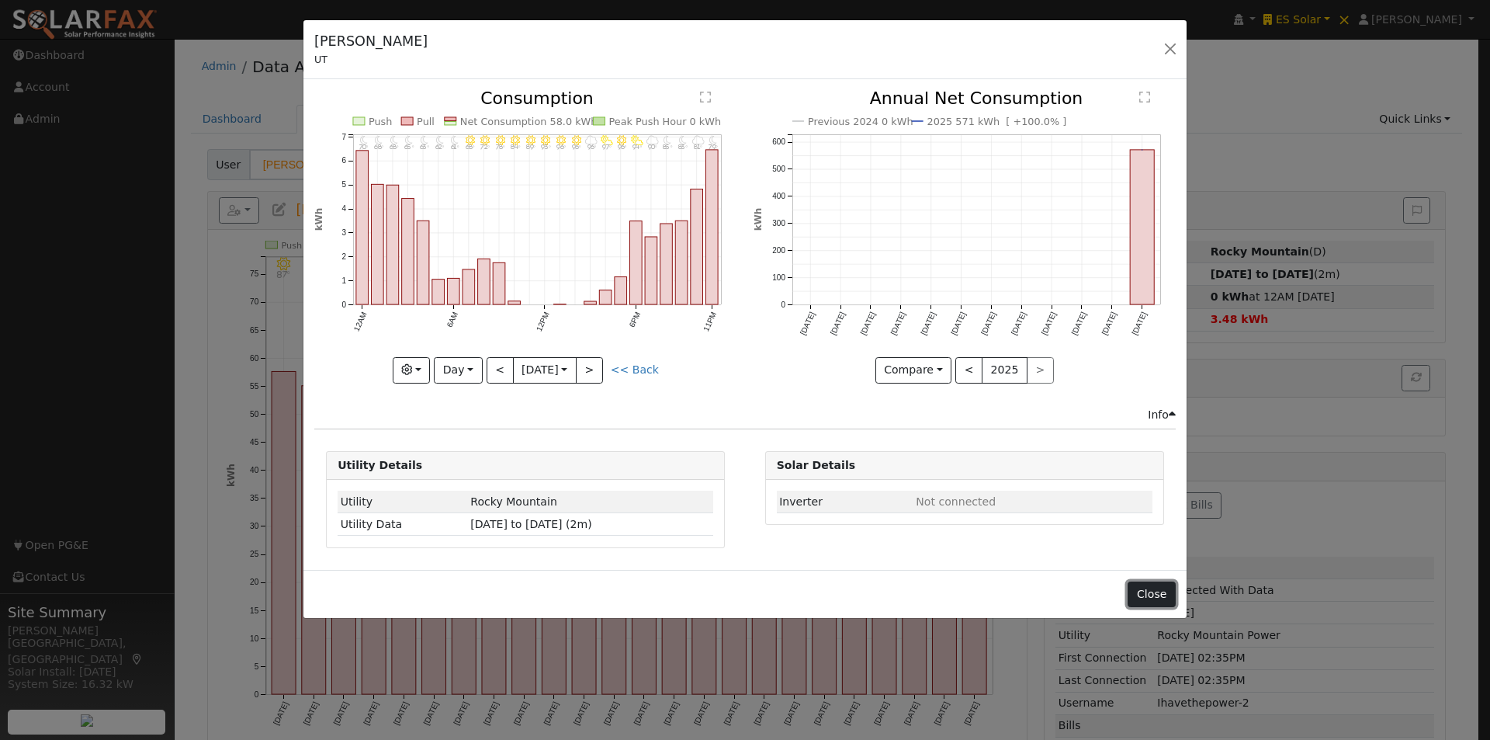
click at [1150, 590] on button "Close" at bounding box center [1151, 594] width 47 height 26
